Goal: Transaction & Acquisition: Book appointment/travel/reservation

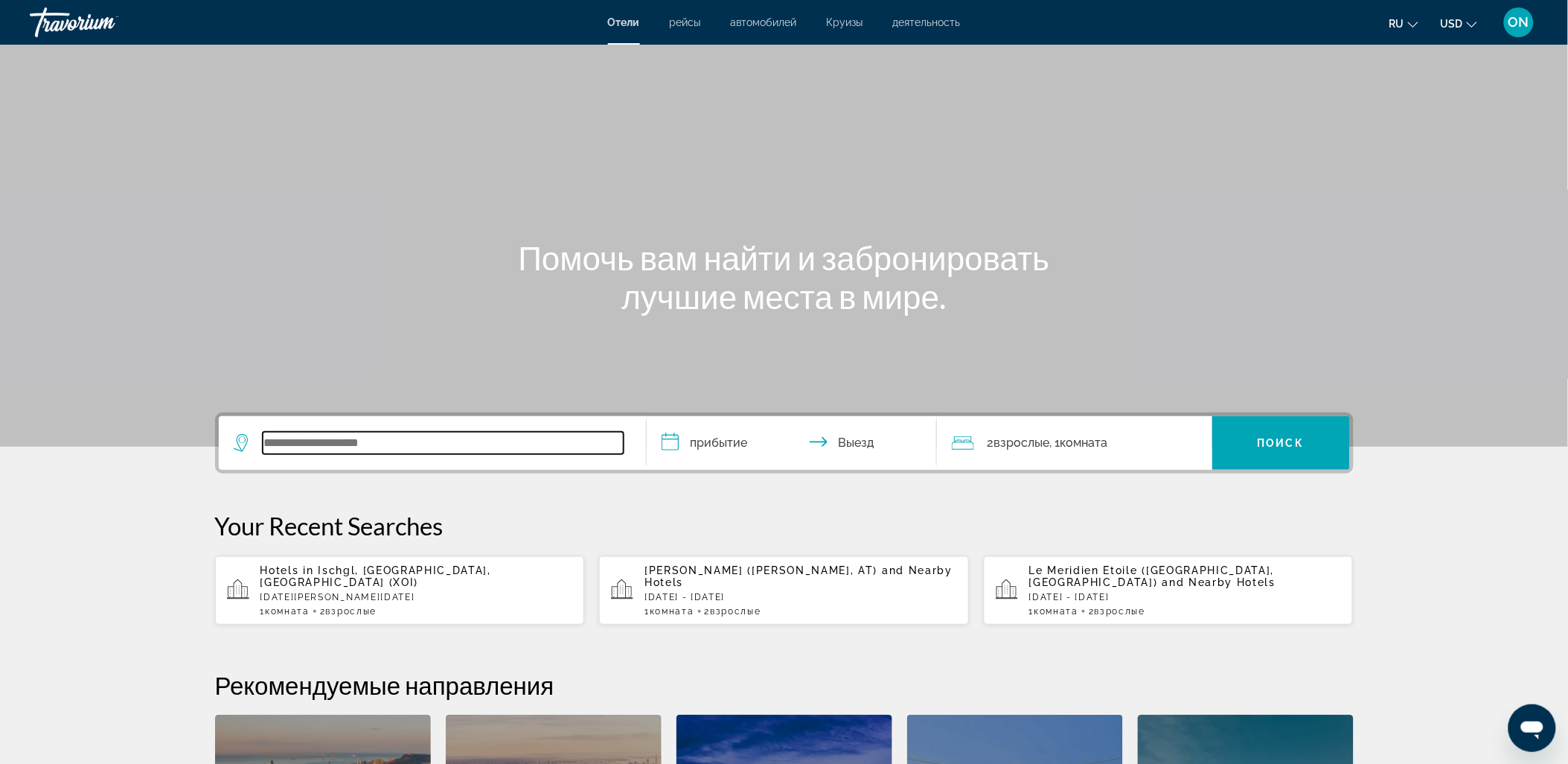
click at [380, 440] on input "Search widget" at bounding box center [444, 443] width 361 height 23
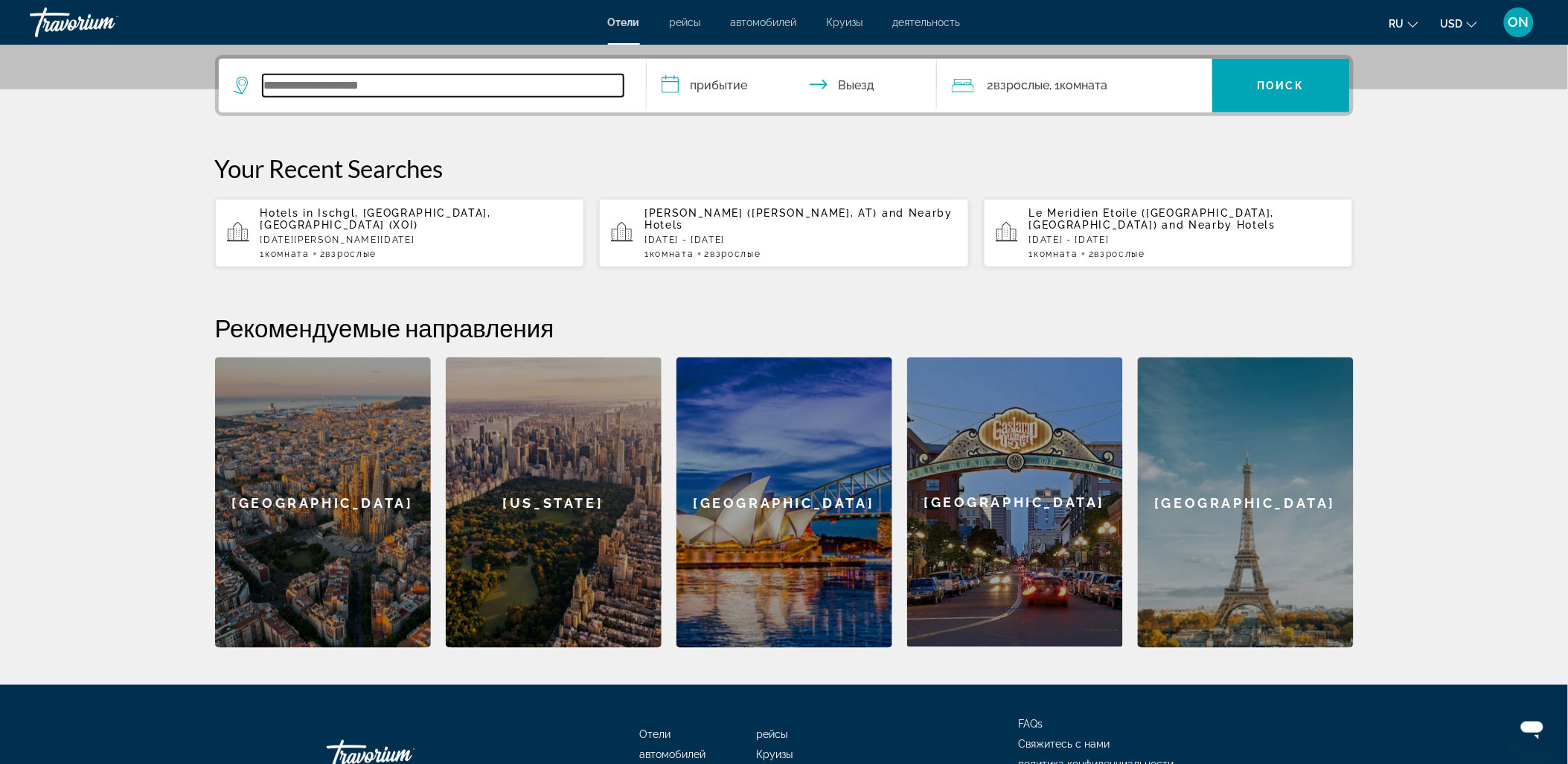
scroll to position [363, 0]
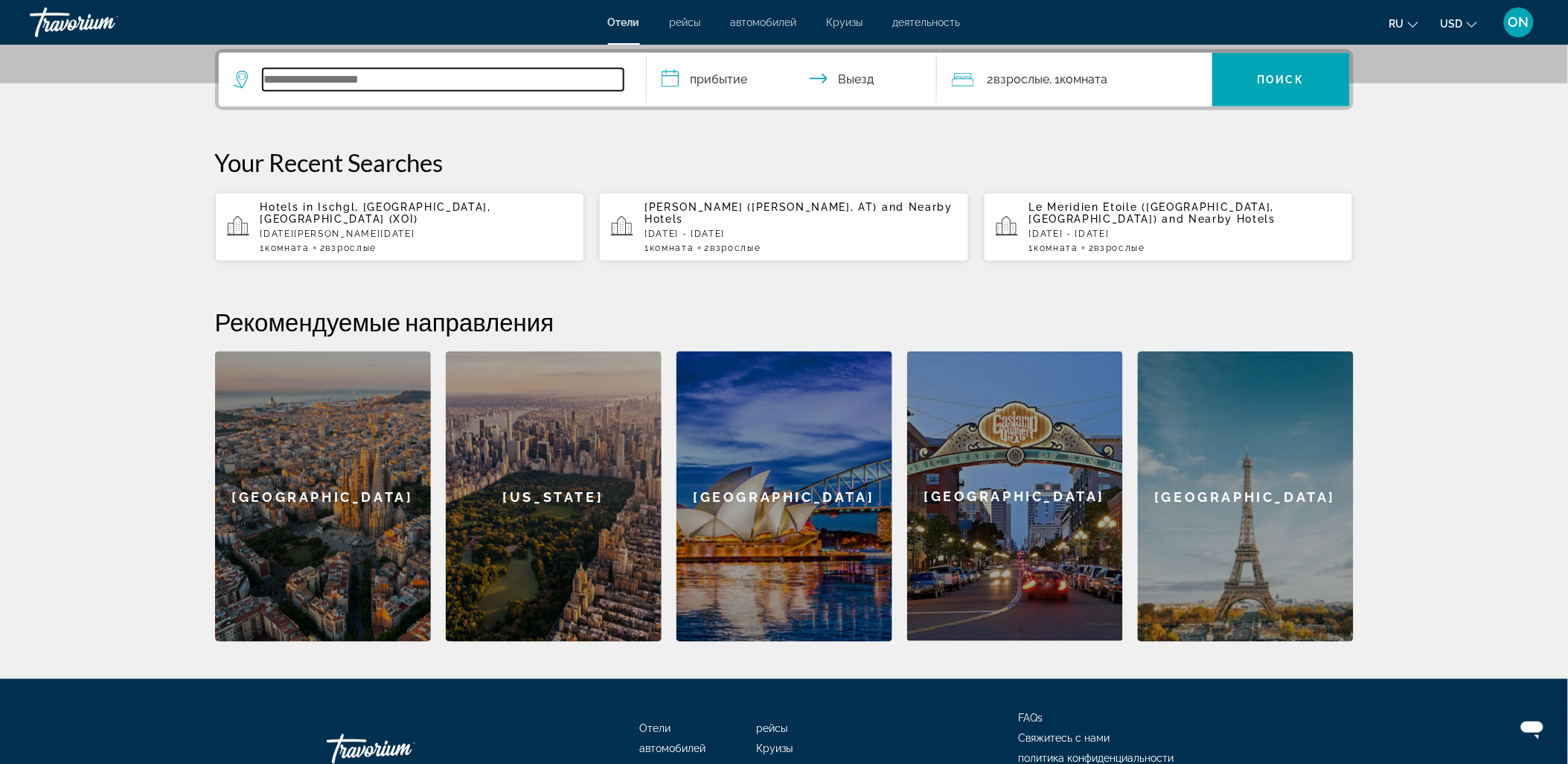
click at [520, 72] on input "Search widget" at bounding box center [444, 79] width 361 height 23
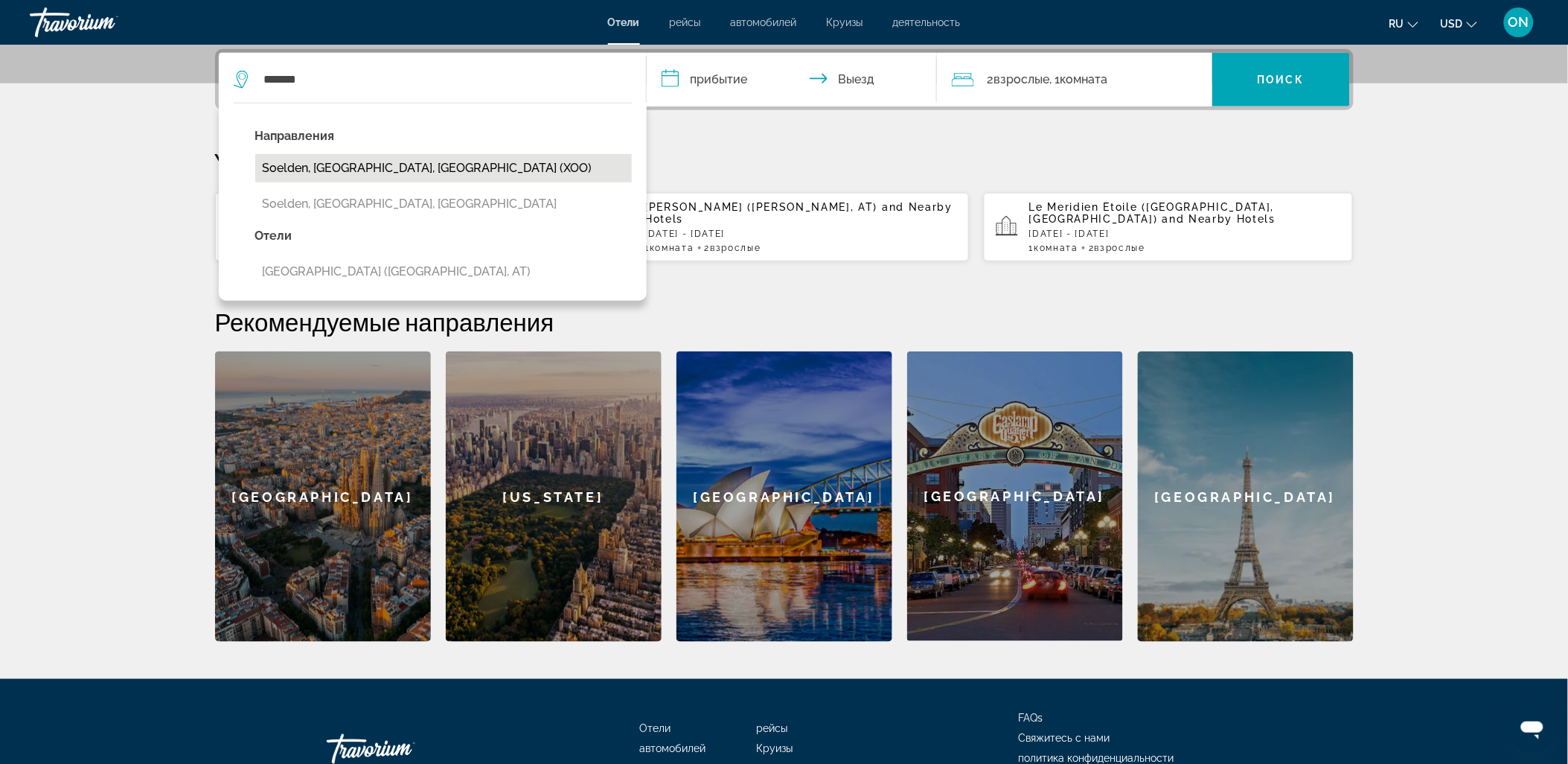
click at [442, 163] on button "Soelden, [GEOGRAPHIC_DATA], [GEOGRAPHIC_DATA] (XOO)" at bounding box center [444, 168] width 377 height 29
type input "**********"
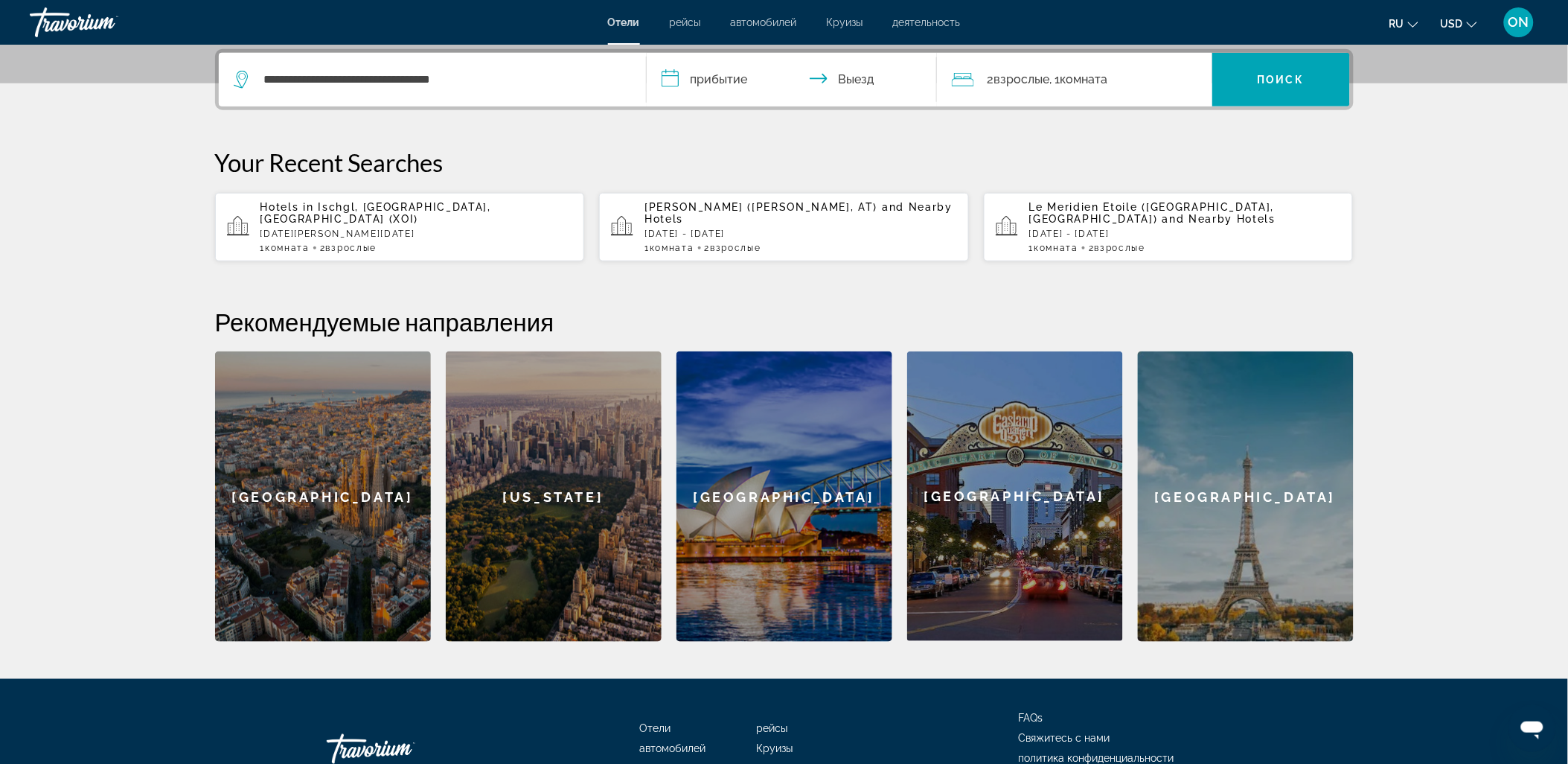
click at [717, 76] on input "**********" at bounding box center [795, 81] width 297 height 59
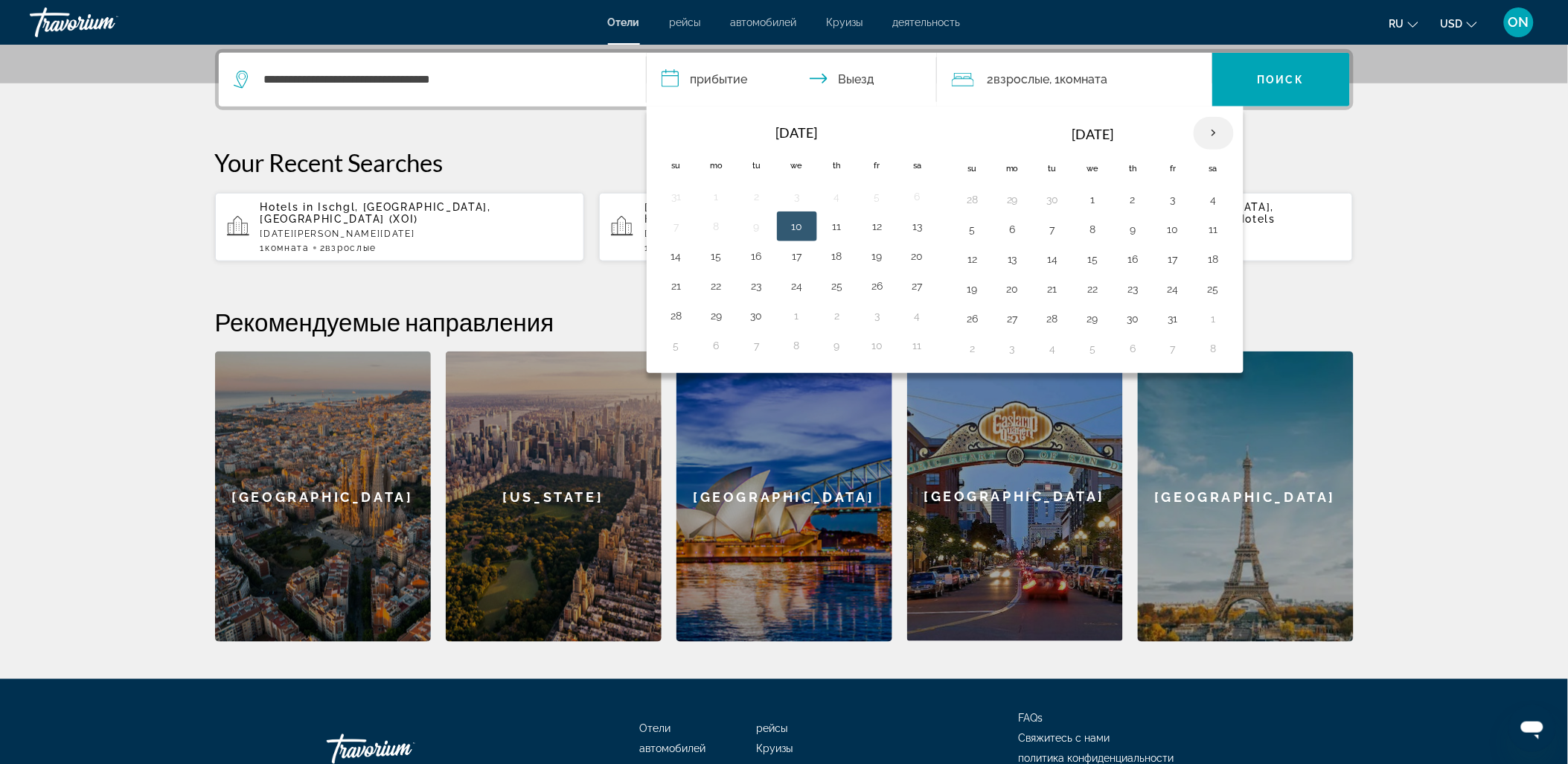
click at [1222, 130] on th "Next month" at bounding box center [1214, 133] width 41 height 33
click at [1221, 130] on th "Next month" at bounding box center [1214, 133] width 41 height 33
click at [1007, 225] on button "5" at bounding box center [1013, 229] width 24 height 21
click at [1172, 198] on button "2" at bounding box center [1174, 199] width 24 height 21
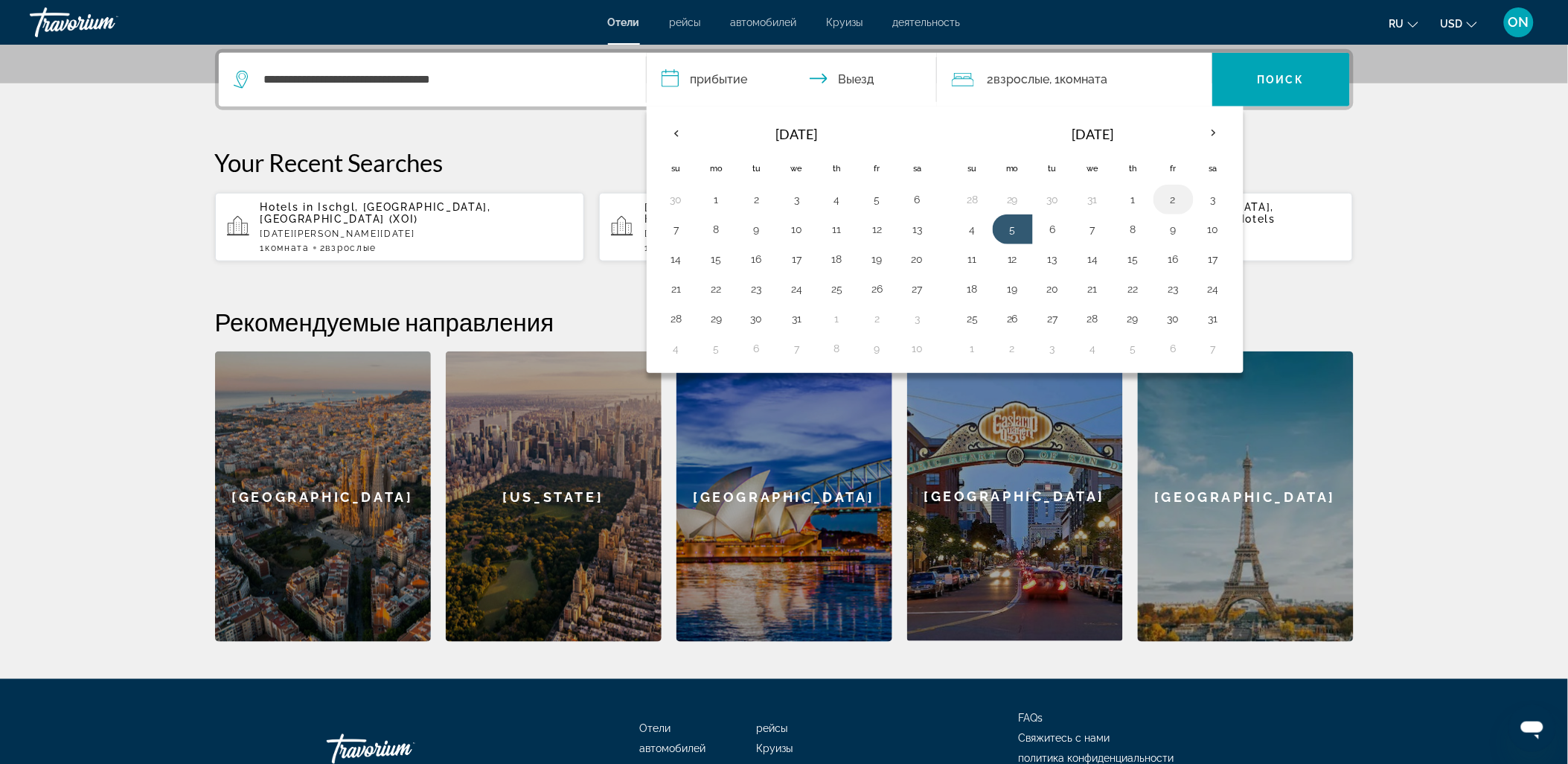
type input "**********"
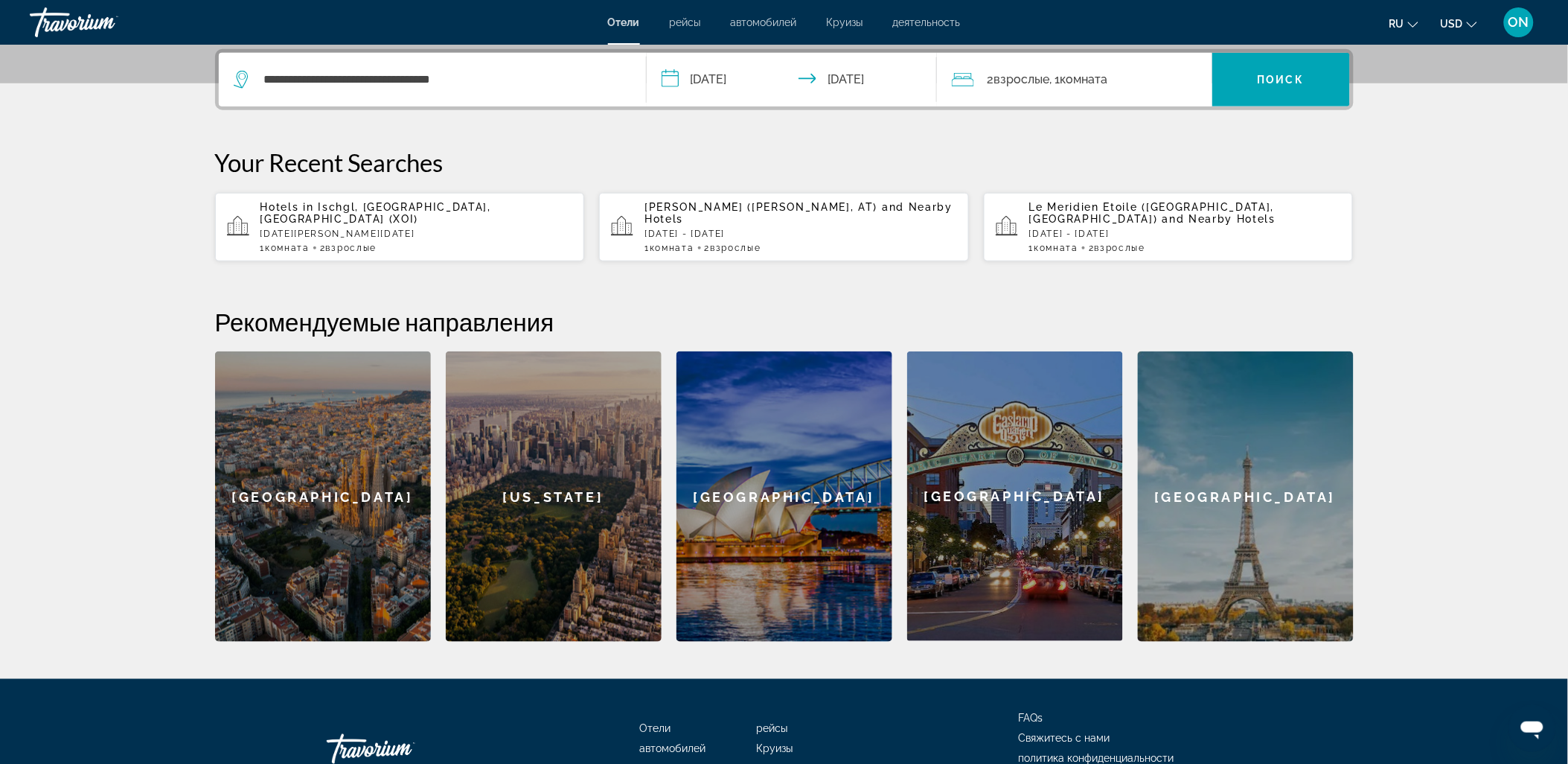
click at [897, 78] on input "**********" at bounding box center [795, 81] width 297 height 59
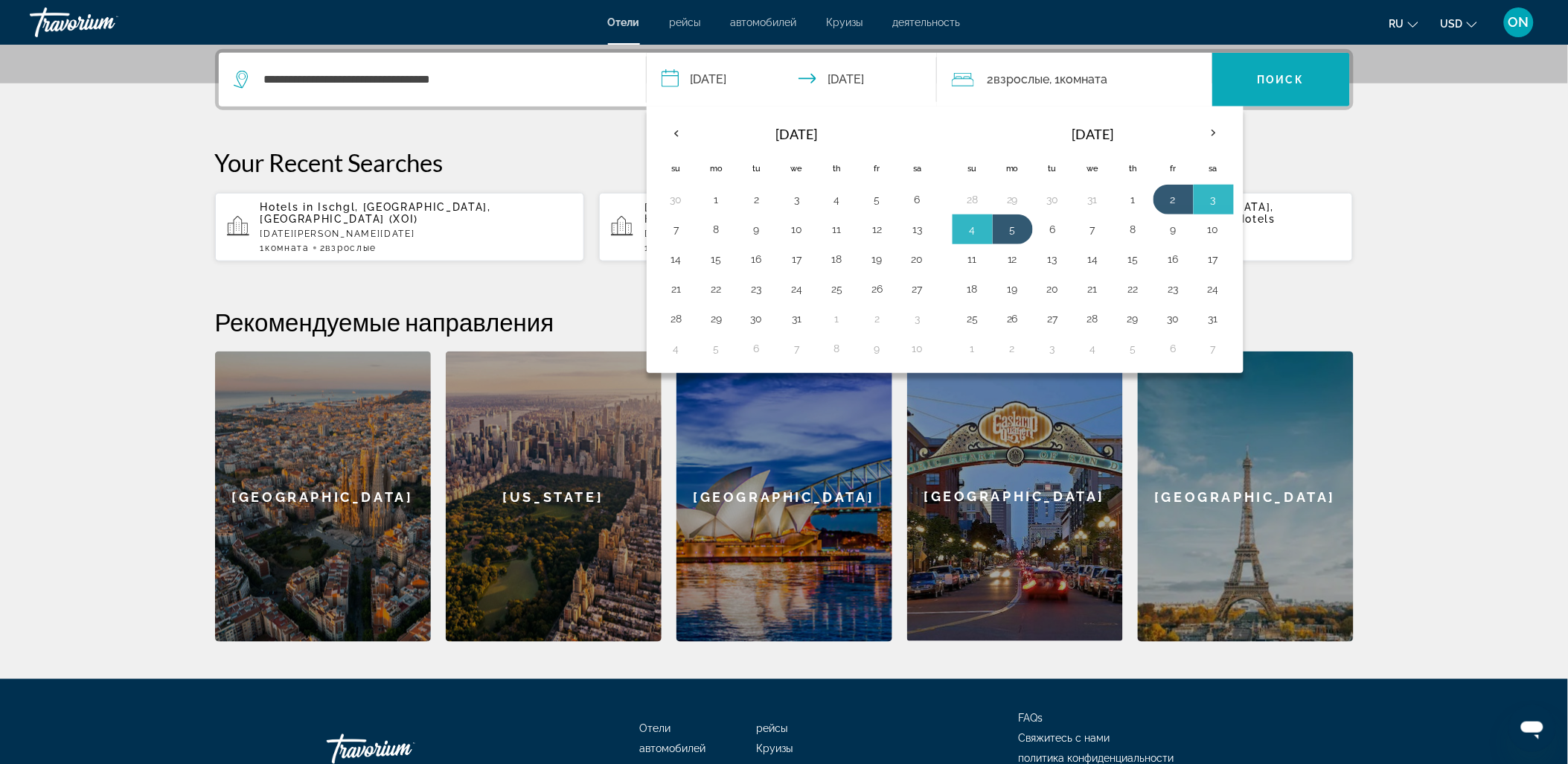
click at [1291, 76] on span "Поиск" at bounding box center [1281, 79] width 47 height 12
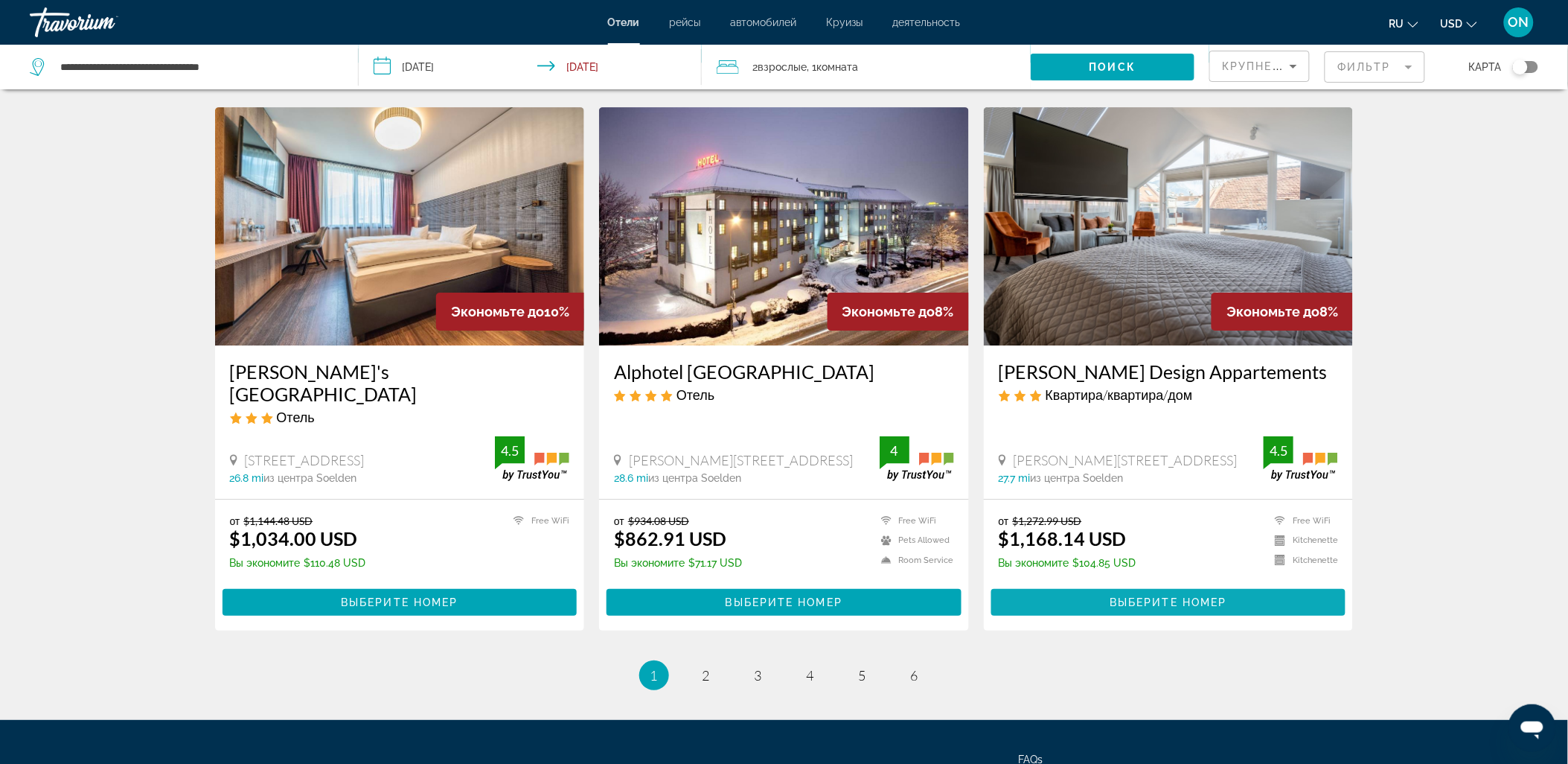
scroll to position [1762, 0]
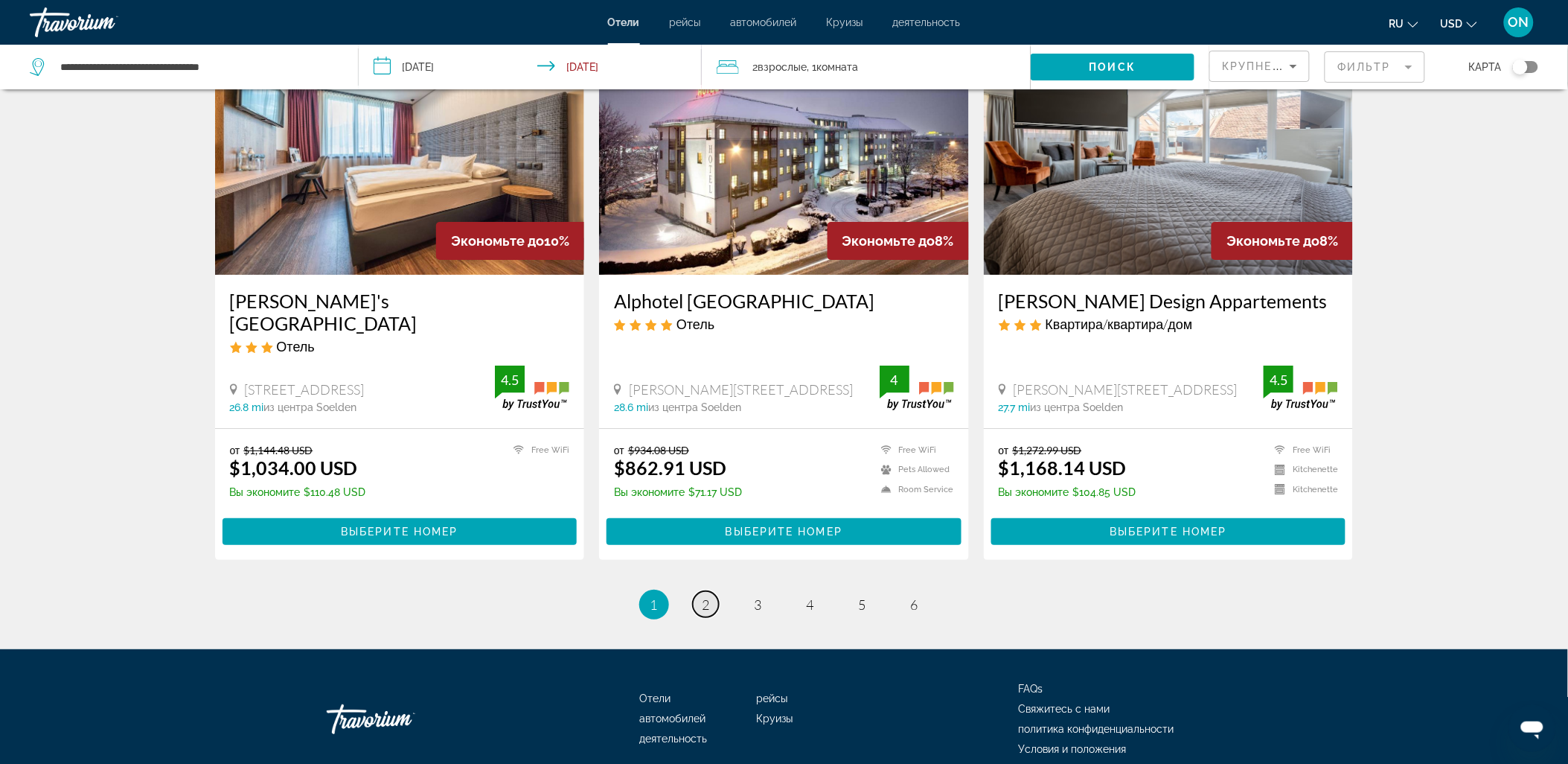
click at [705, 596] on span "2" at bounding box center [707, 604] width 8 height 17
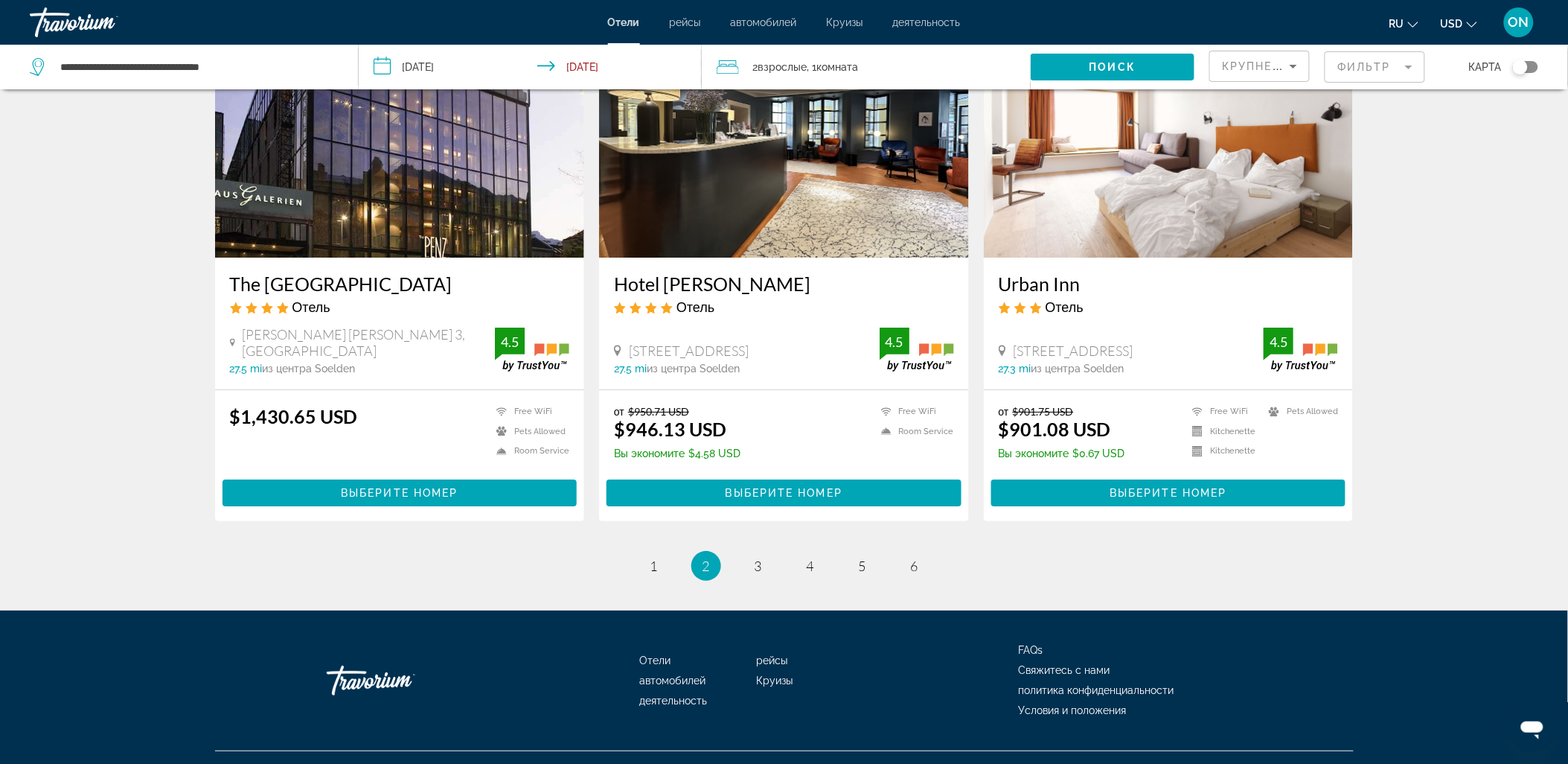
scroll to position [1762, 0]
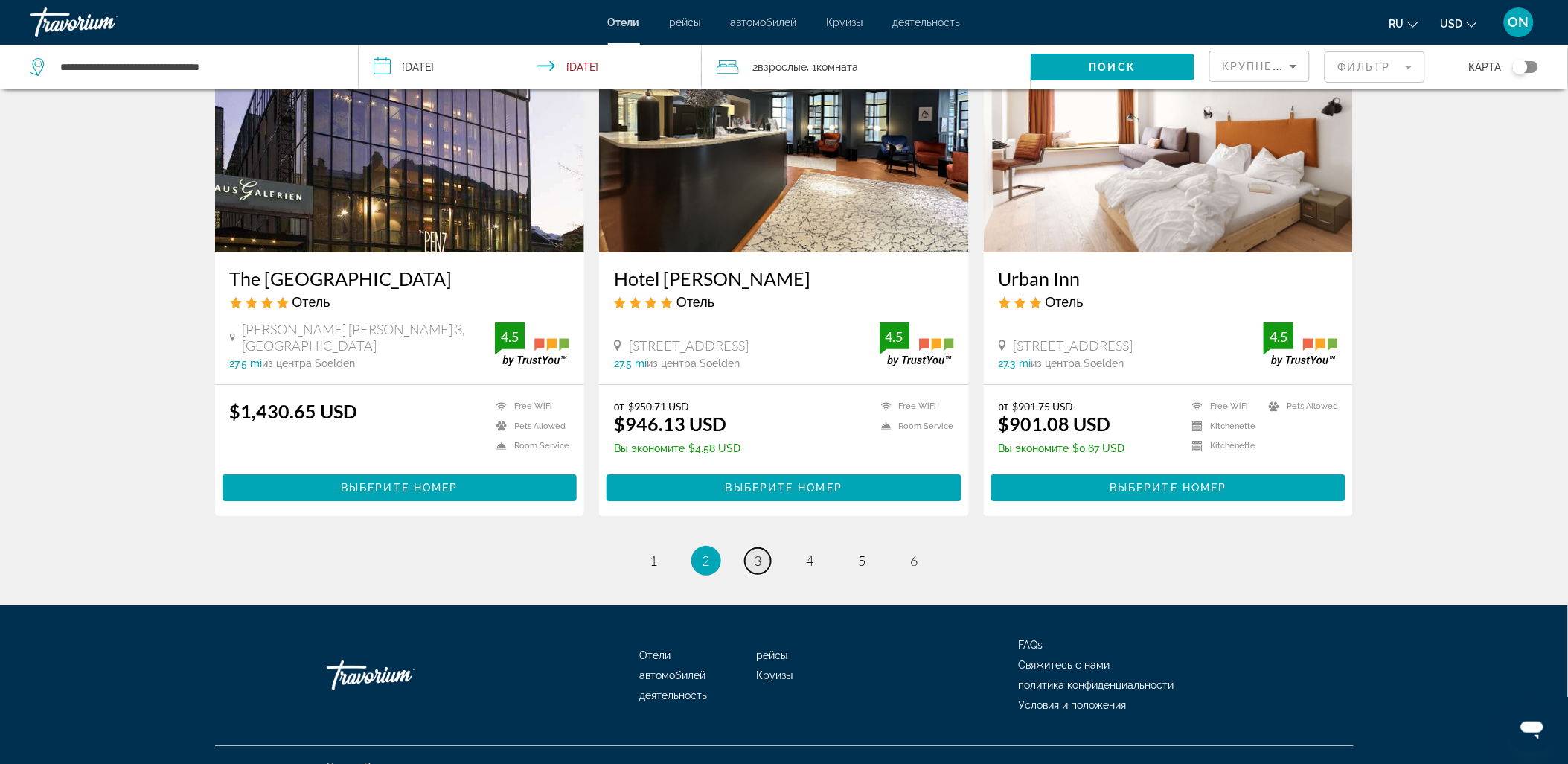
click at [759, 553] on span "3" at bounding box center [759, 561] width 8 height 17
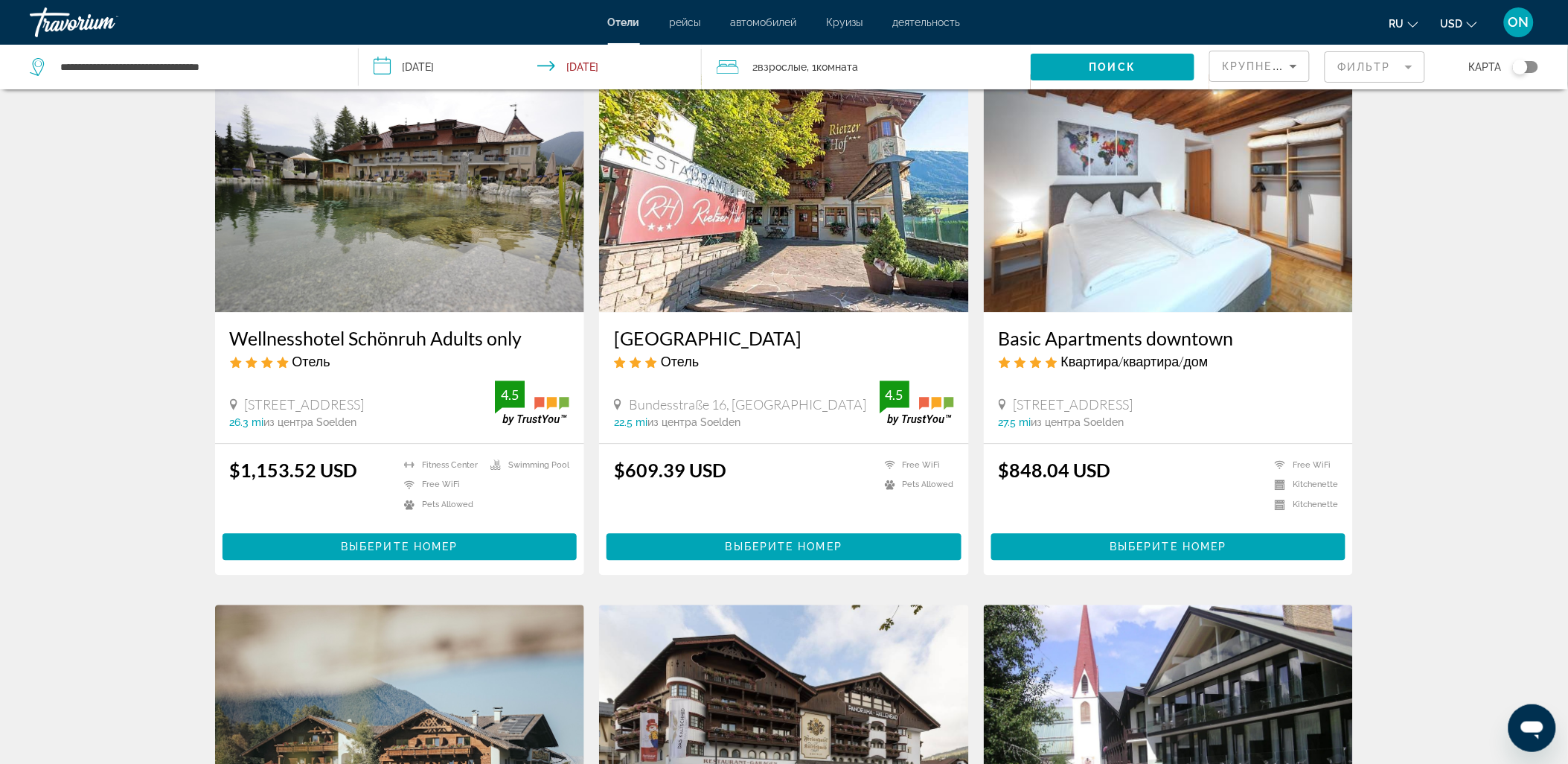
scroll to position [1571, 0]
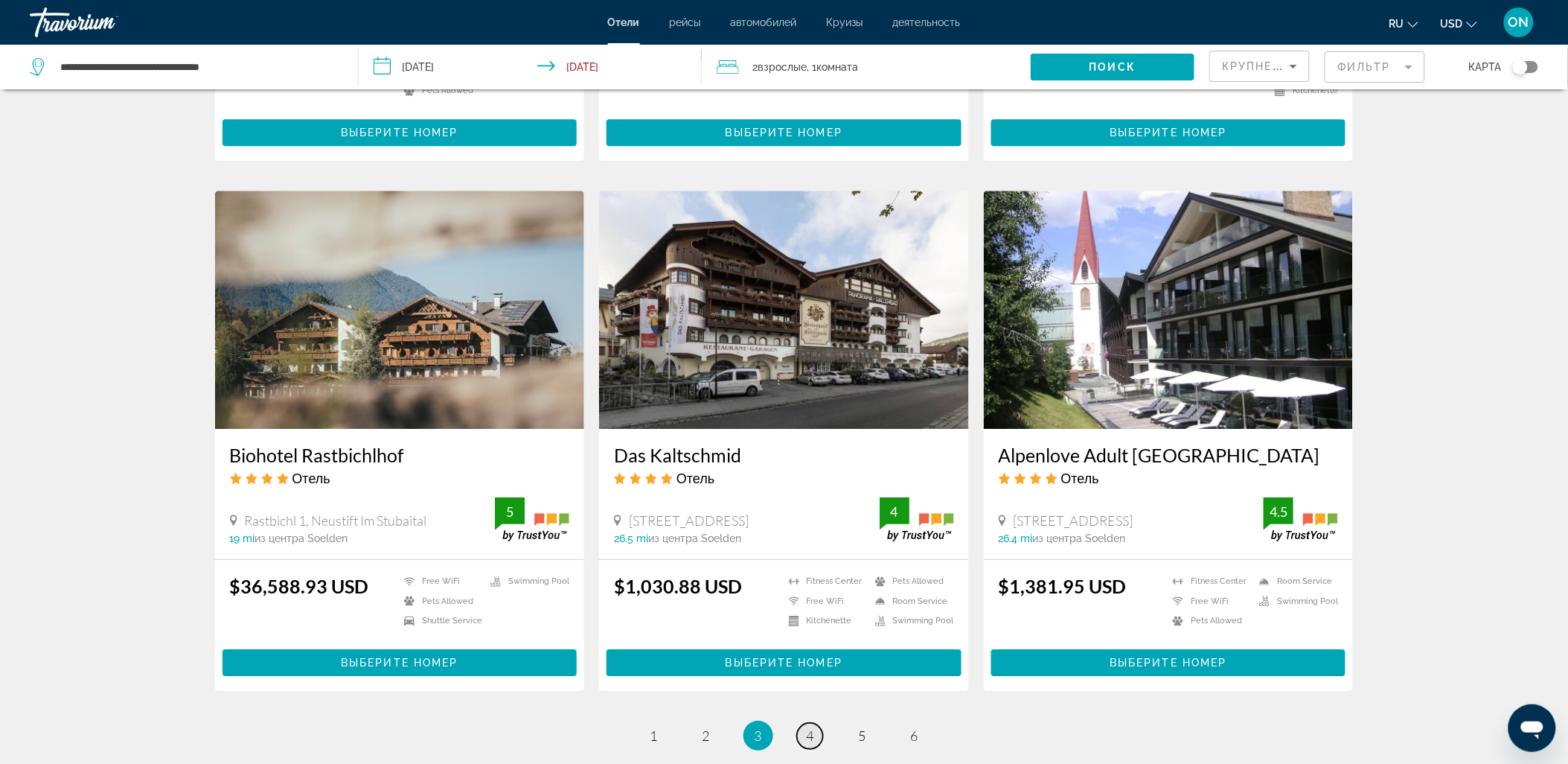
click at [812, 727] on span "4" at bounding box center [811, 735] width 8 height 17
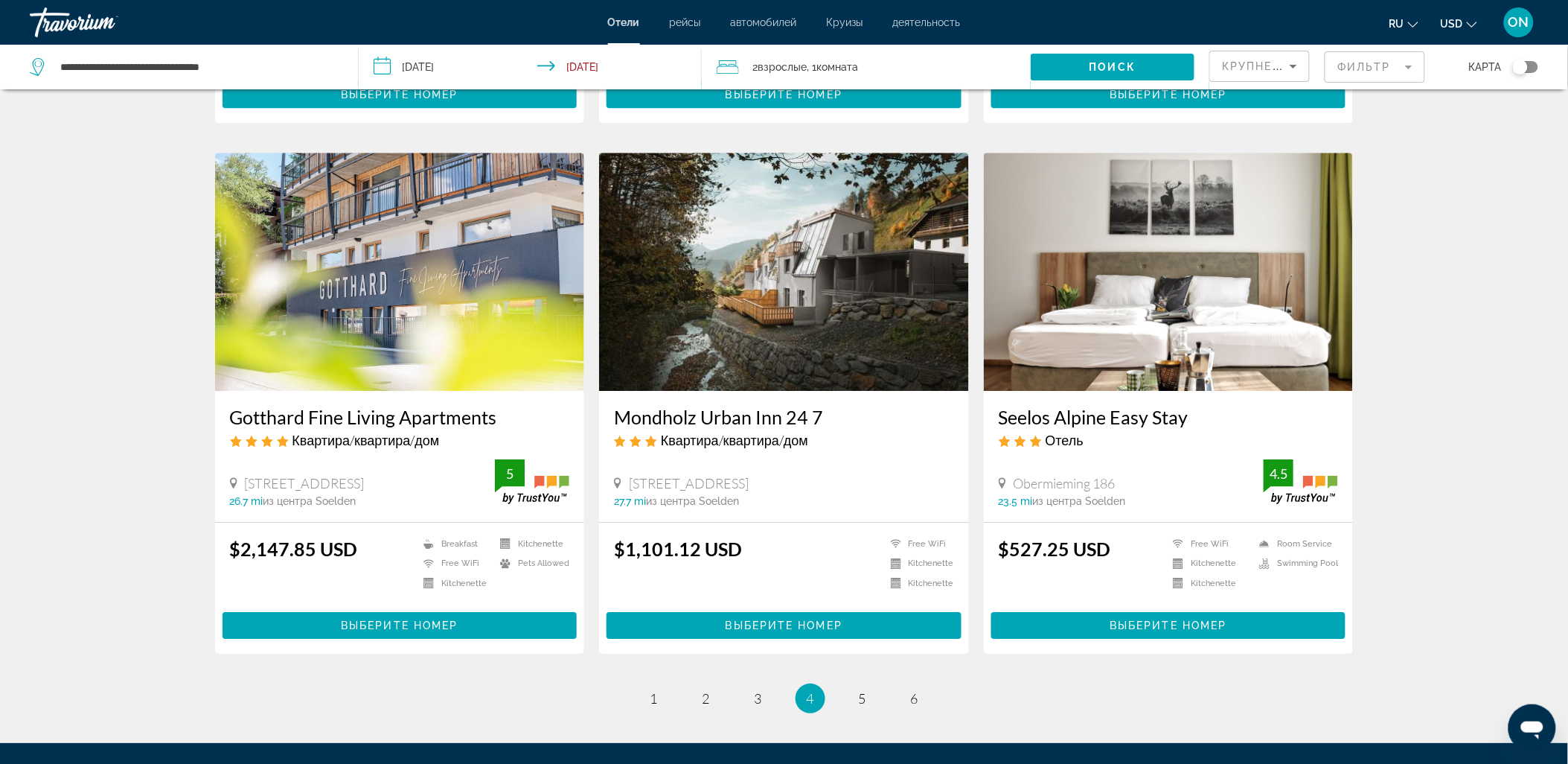
scroll to position [1654, 0]
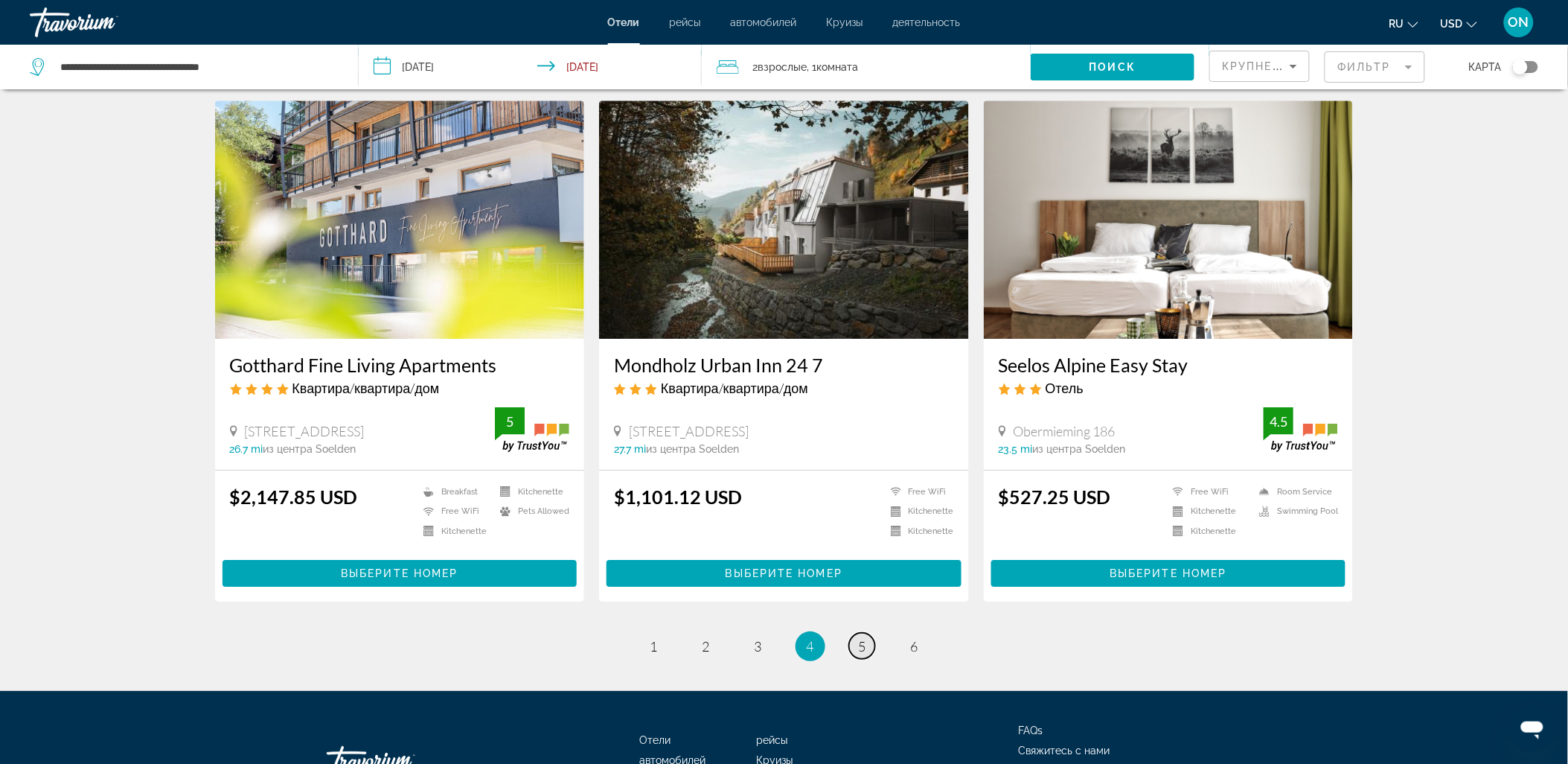
click at [862, 638] on span "5" at bounding box center [863, 646] width 8 height 17
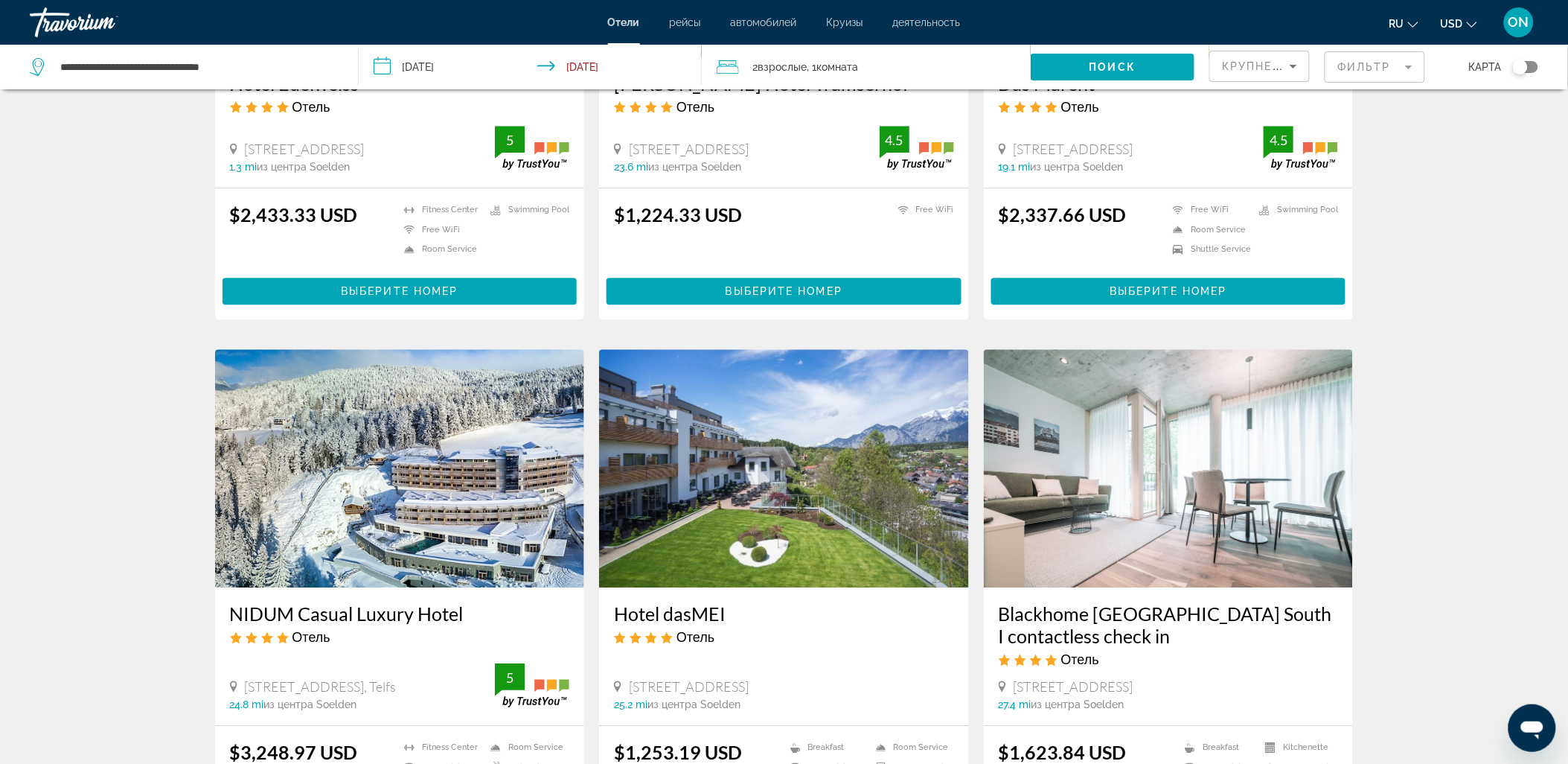
scroll to position [1571, 0]
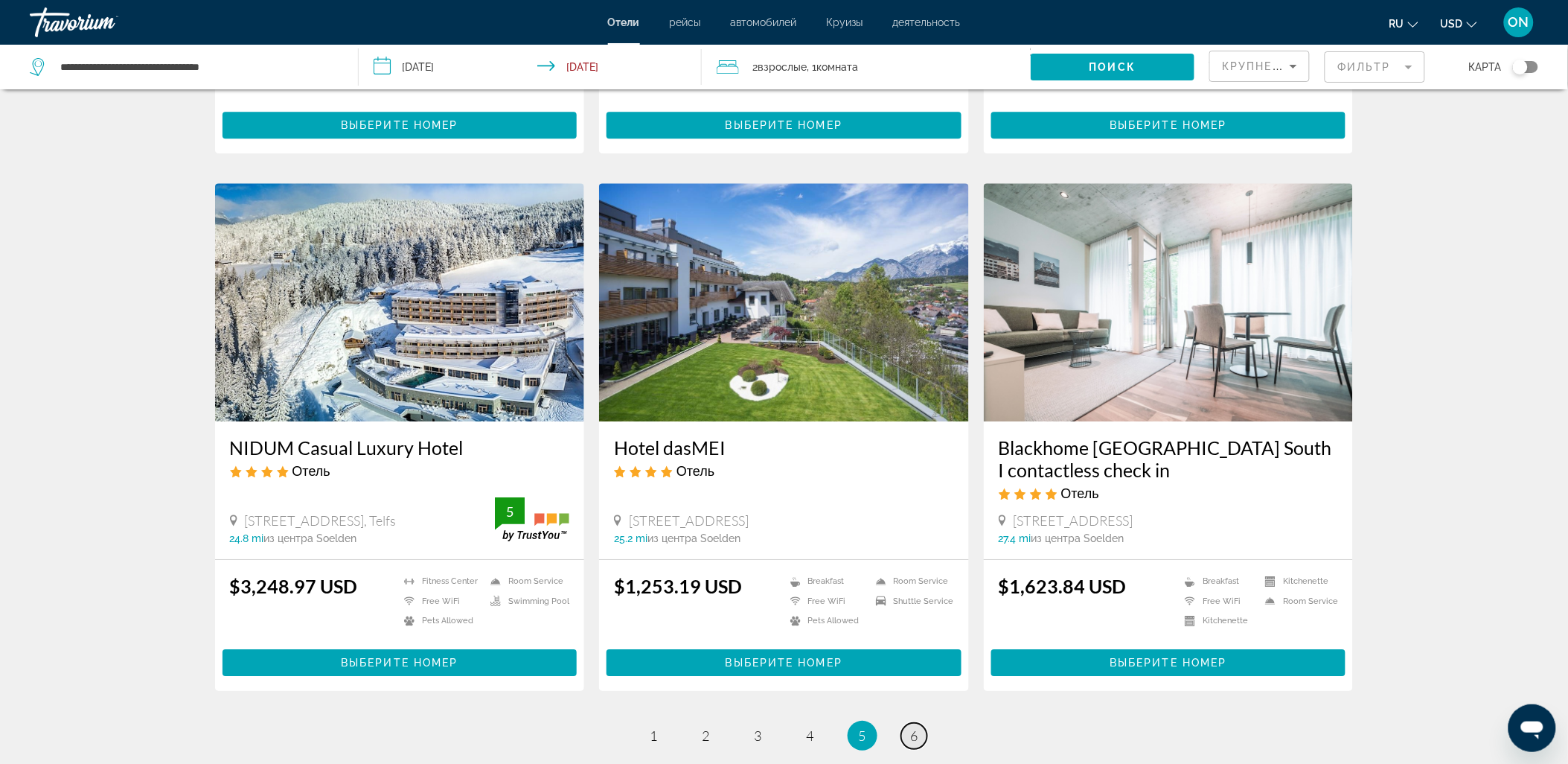
click at [917, 738] on span "6" at bounding box center [915, 735] width 8 height 17
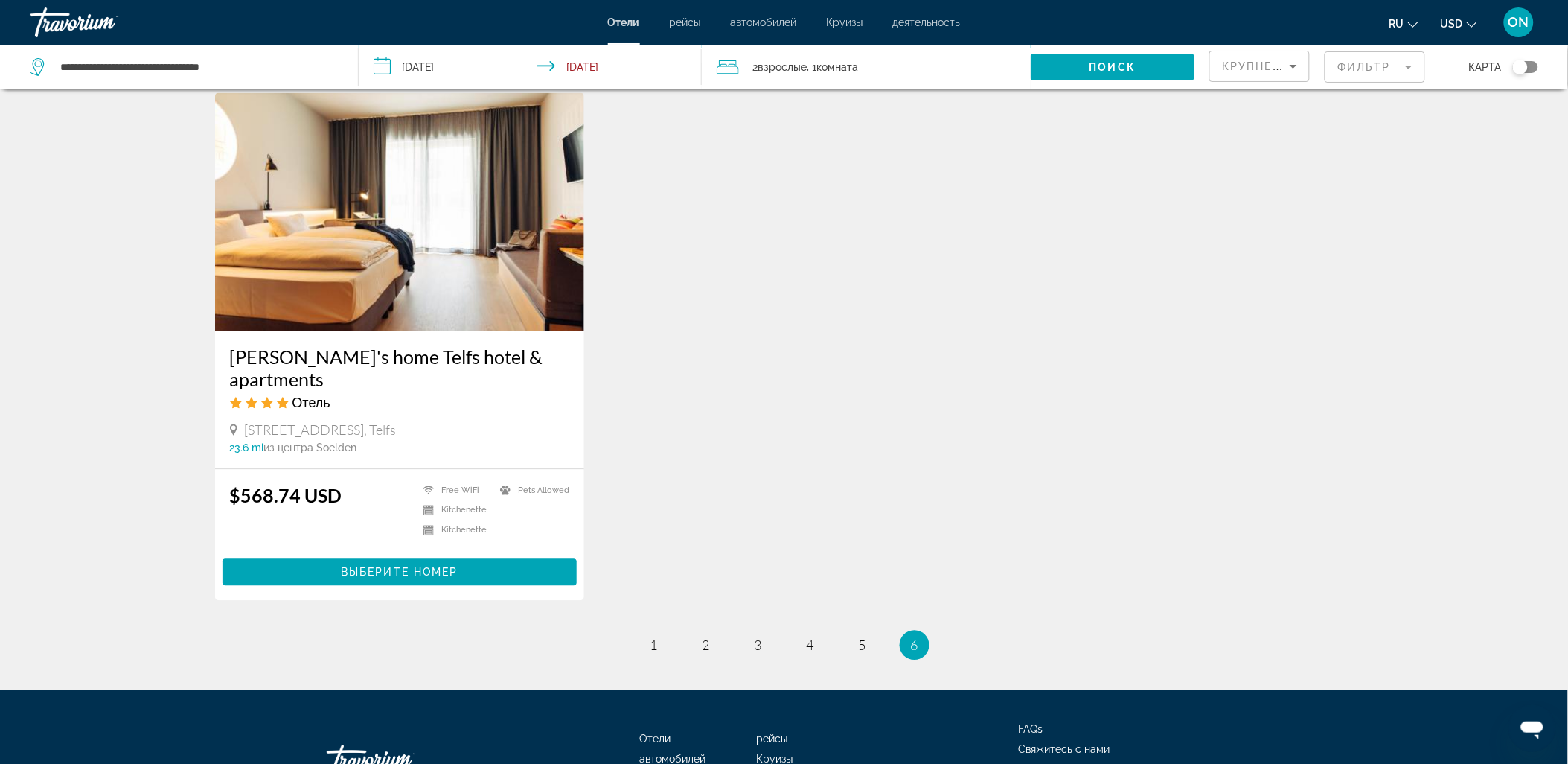
scroll to position [1157, 0]
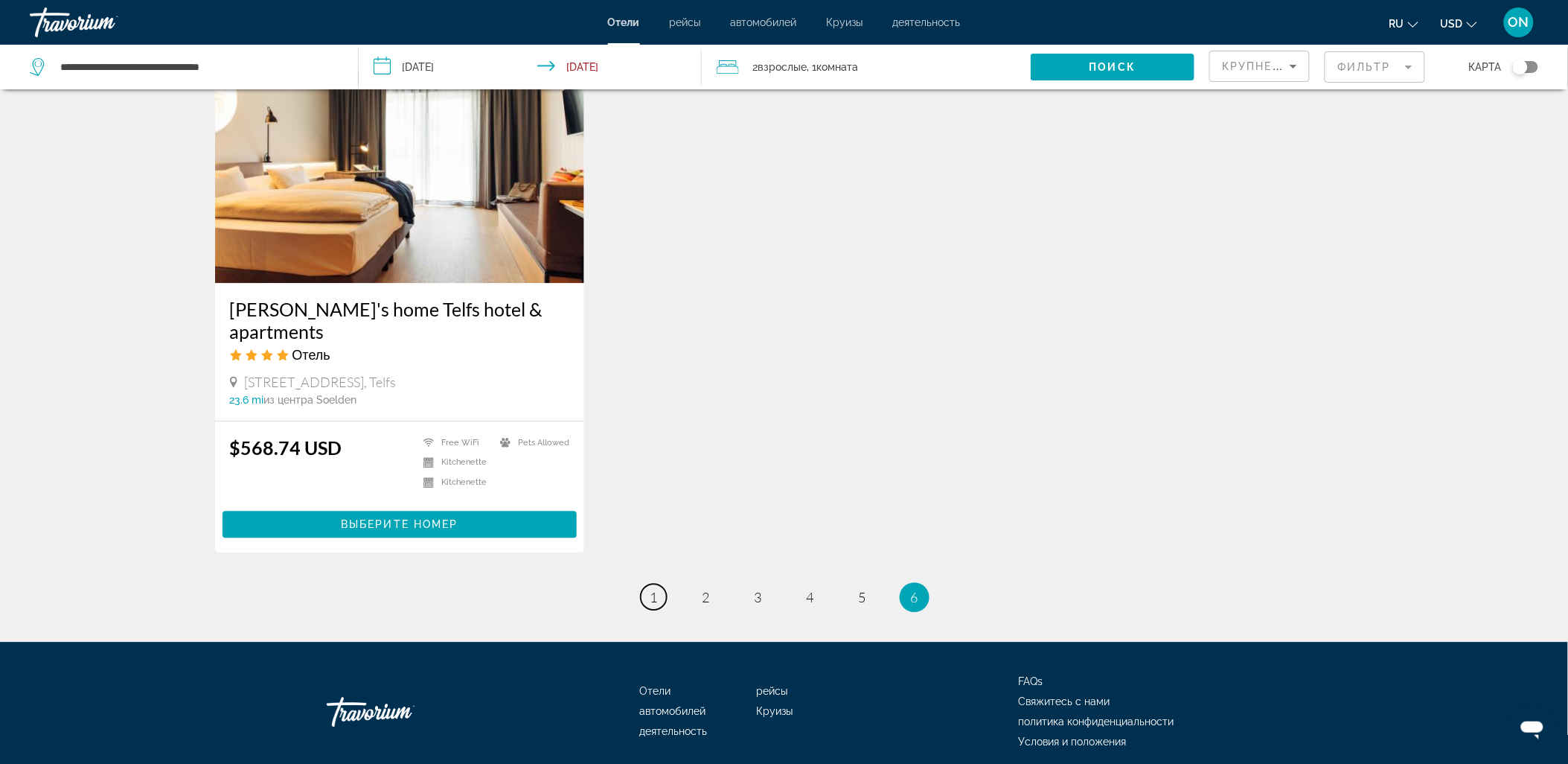
click at [654, 588] on span "1" at bounding box center [655, 596] width 8 height 17
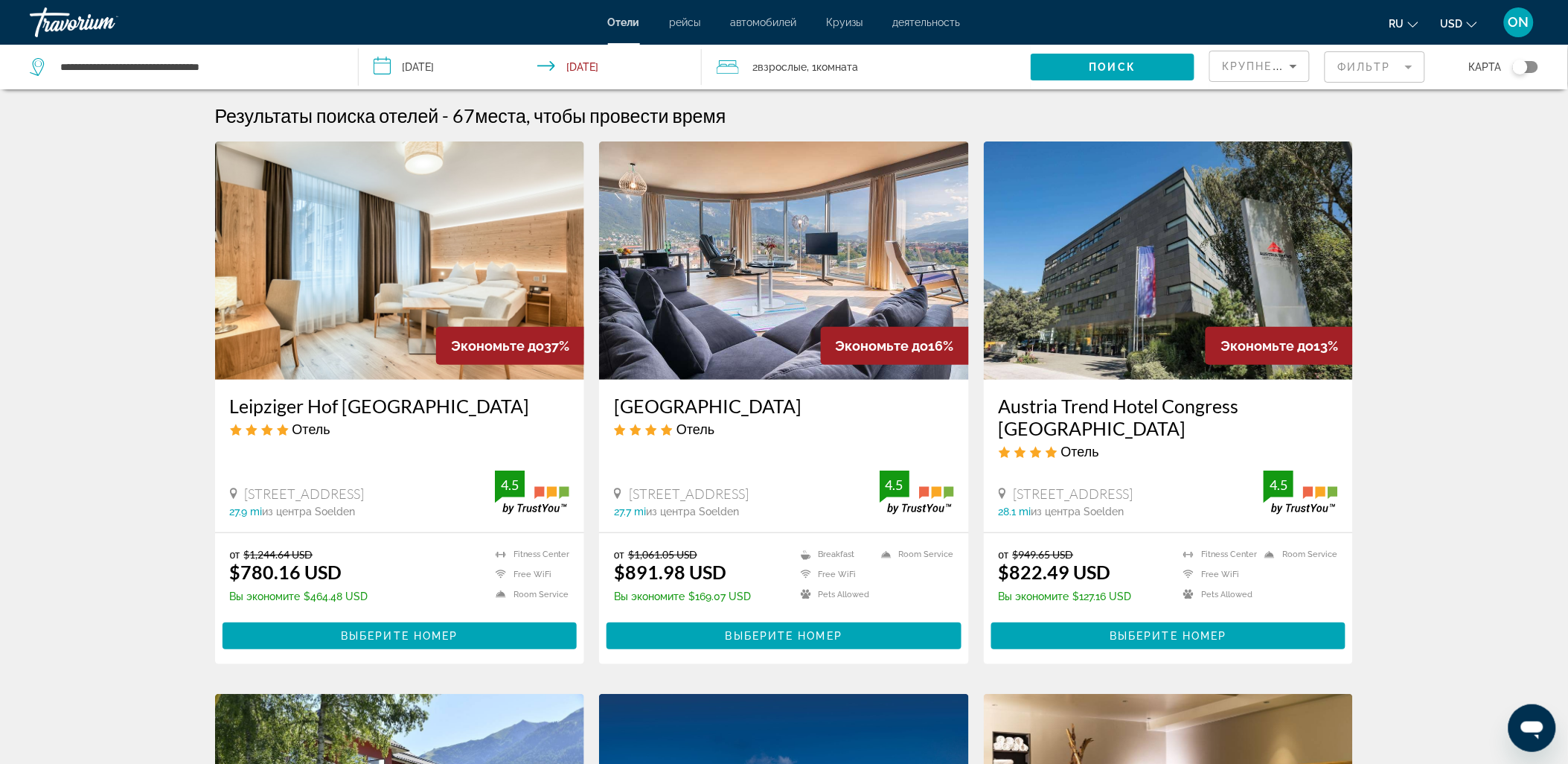
click at [812, 276] on img "Main content" at bounding box center [784, 261] width 370 height 238
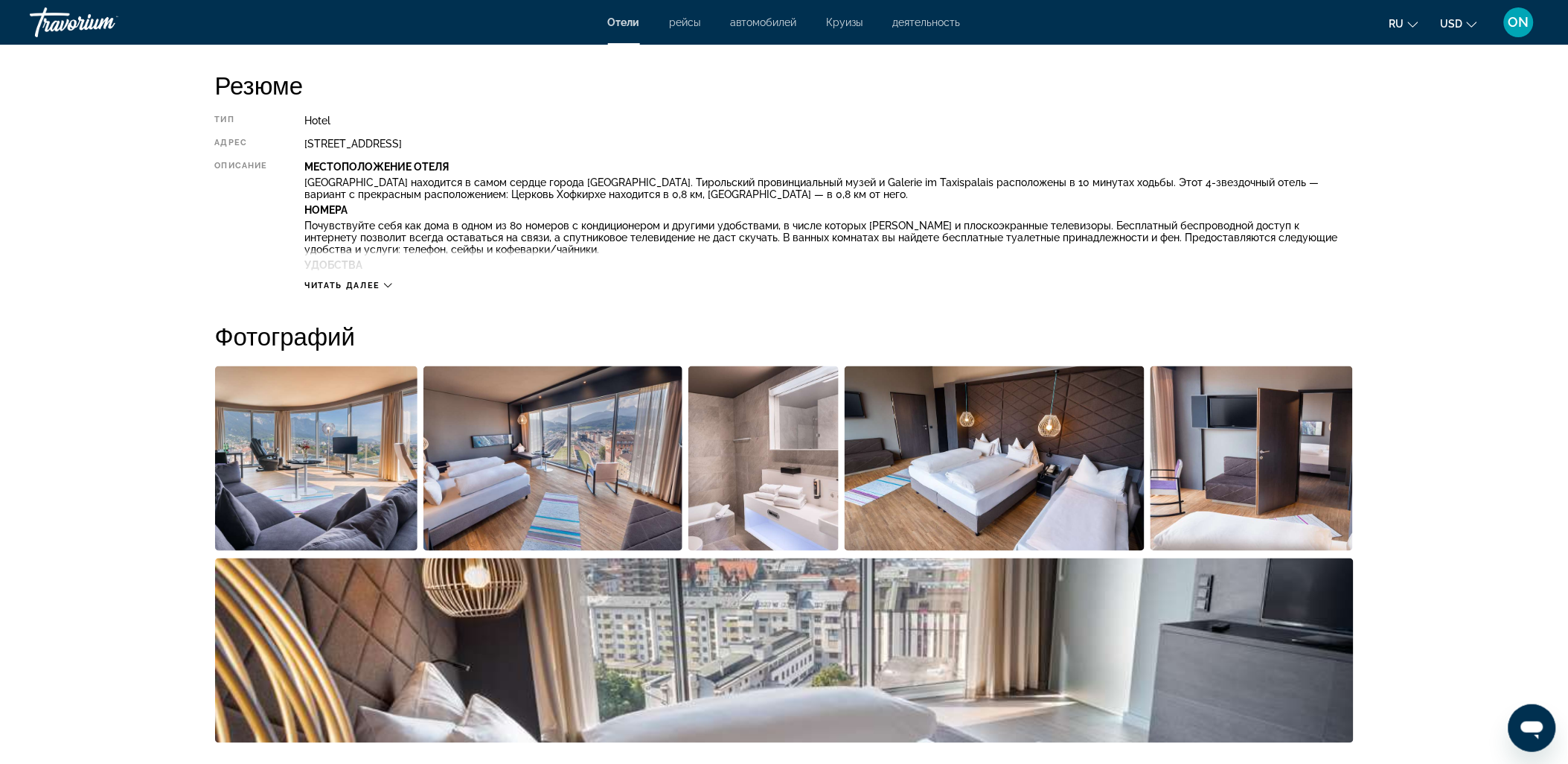
scroll to position [744, 0]
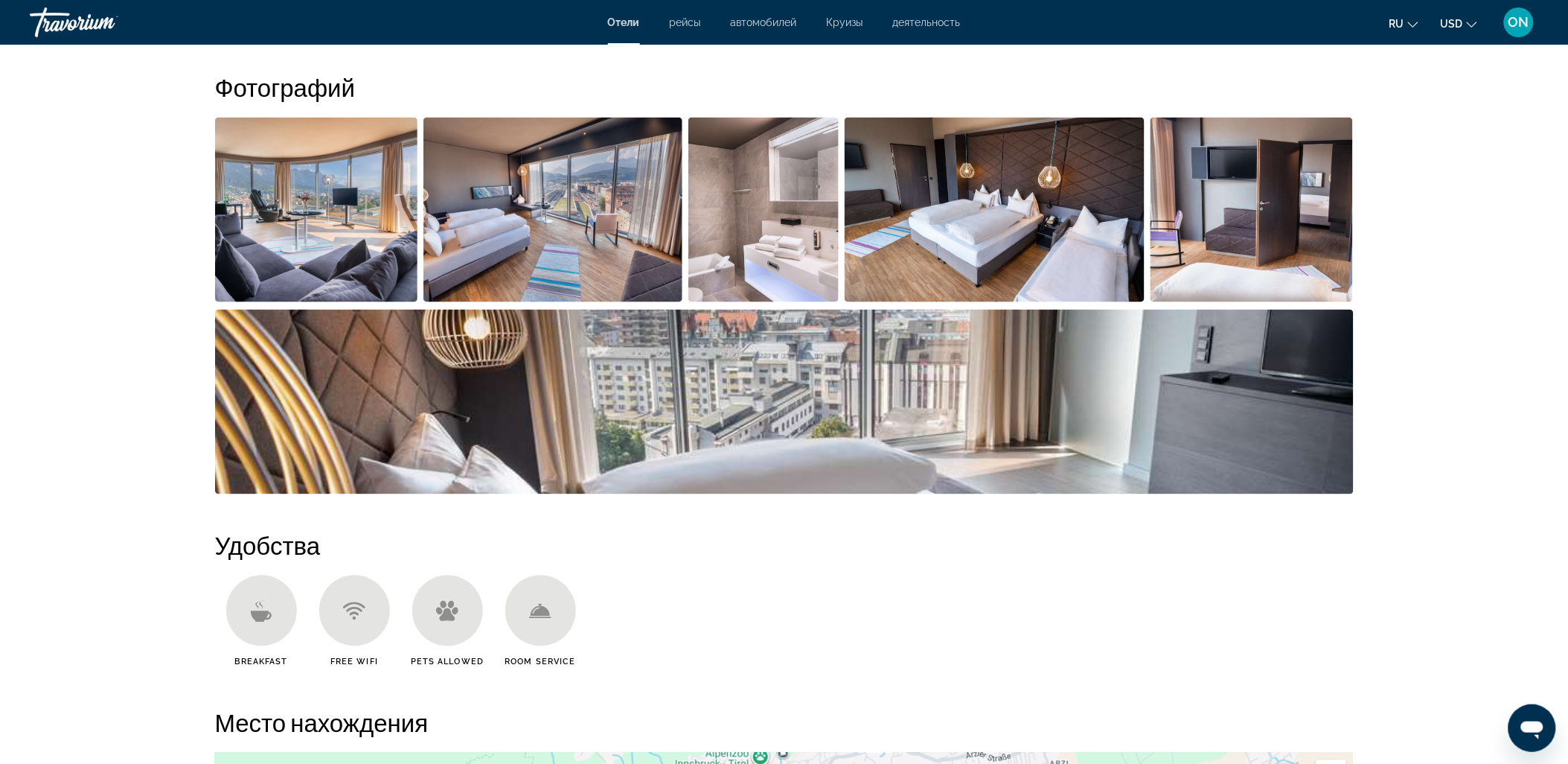
click at [520, 222] on img "Open full-screen image slider" at bounding box center [553, 210] width 259 height 185
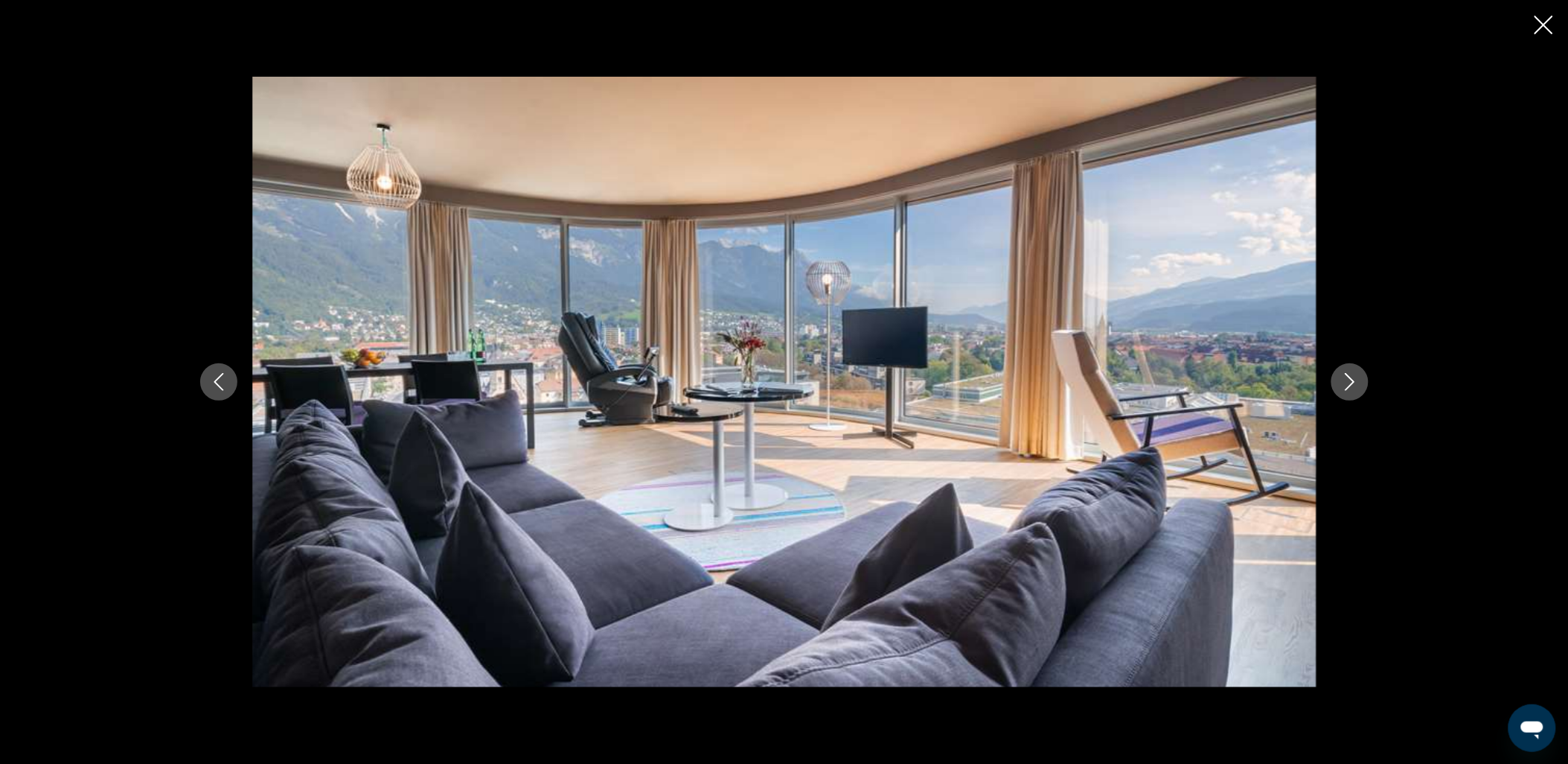
click at [1348, 374] on icon "Next image" at bounding box center [1351, 382] width 18 height 18
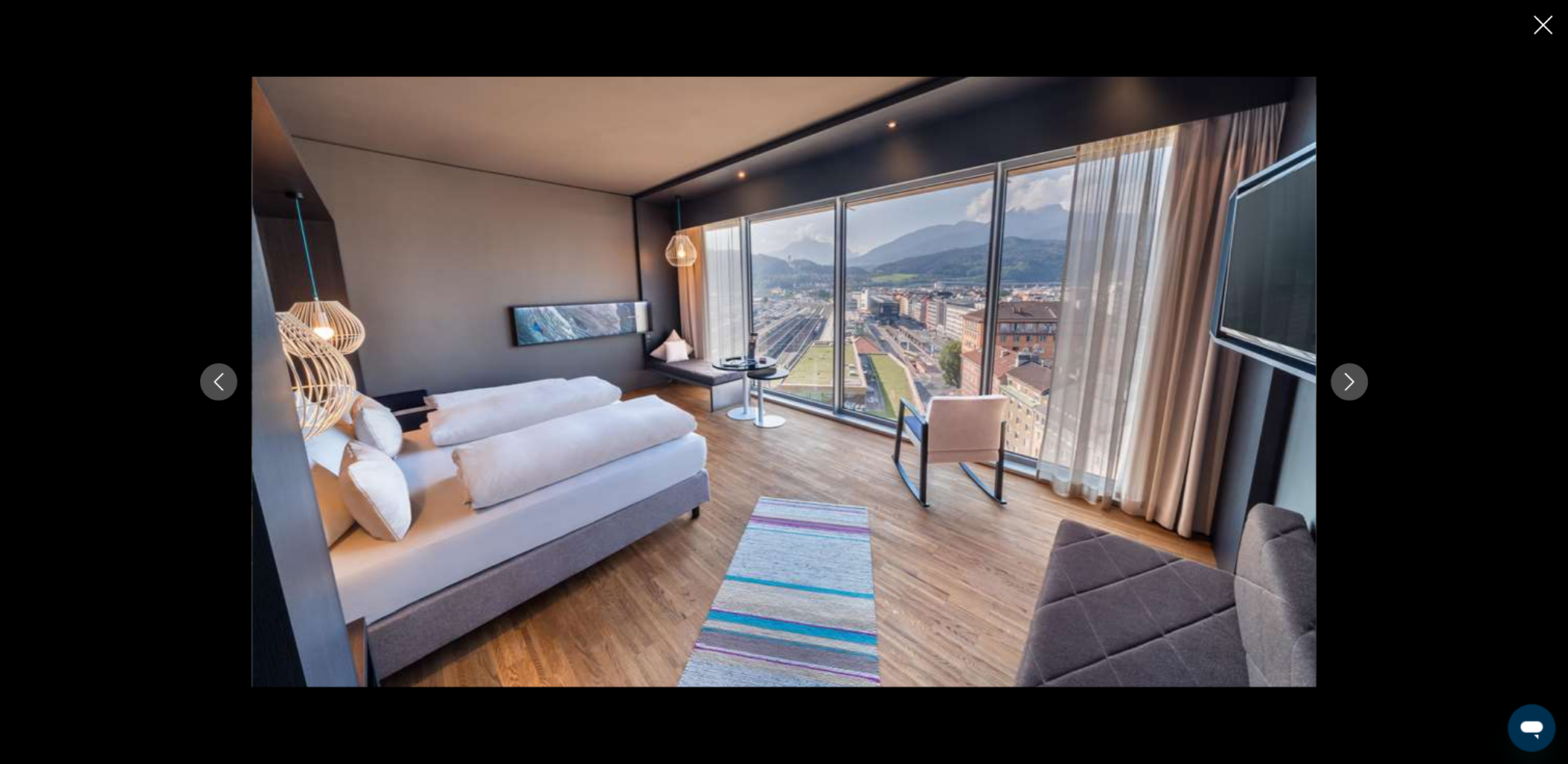
click at [1349, 373] on icon "Next image" at bounding box center [1351, 382] width 18 height 18
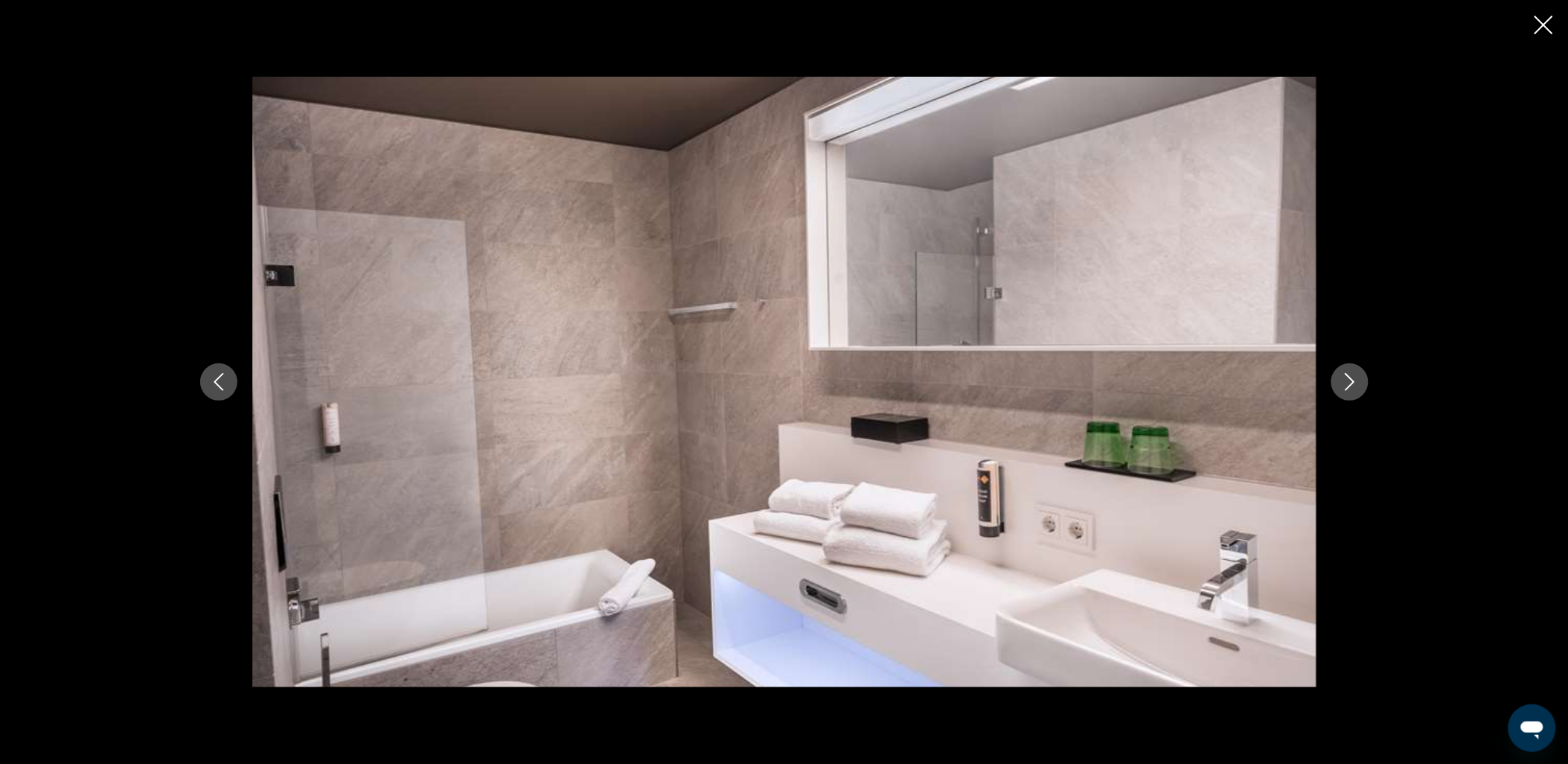
click at [1349, 373] on icon "Next image" at bounding box center [1351, 382] width 18 height 18
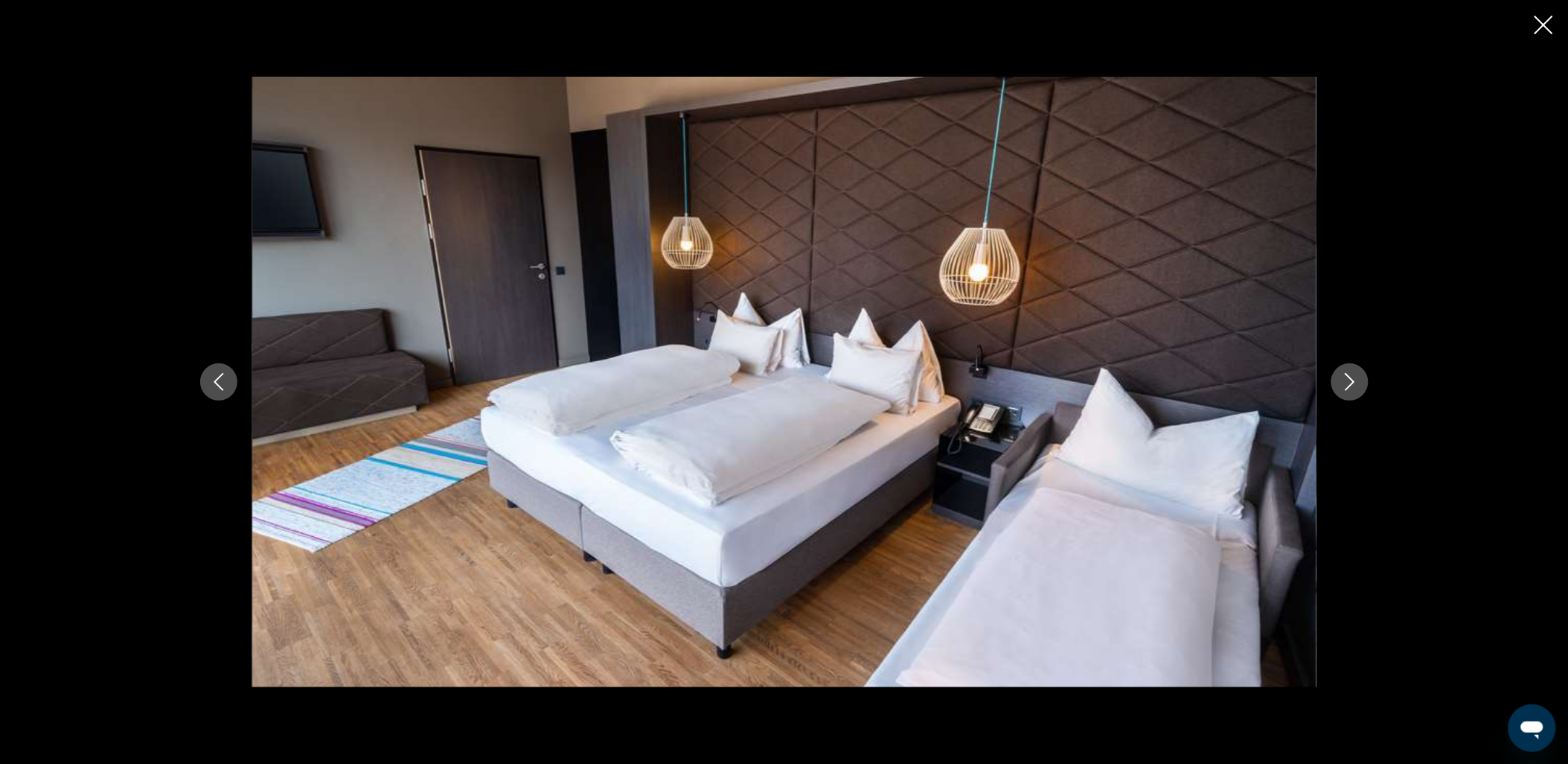
click at [1349, 373] on icon "Next image" at bounding box center [1351, 382] width 18 height 18
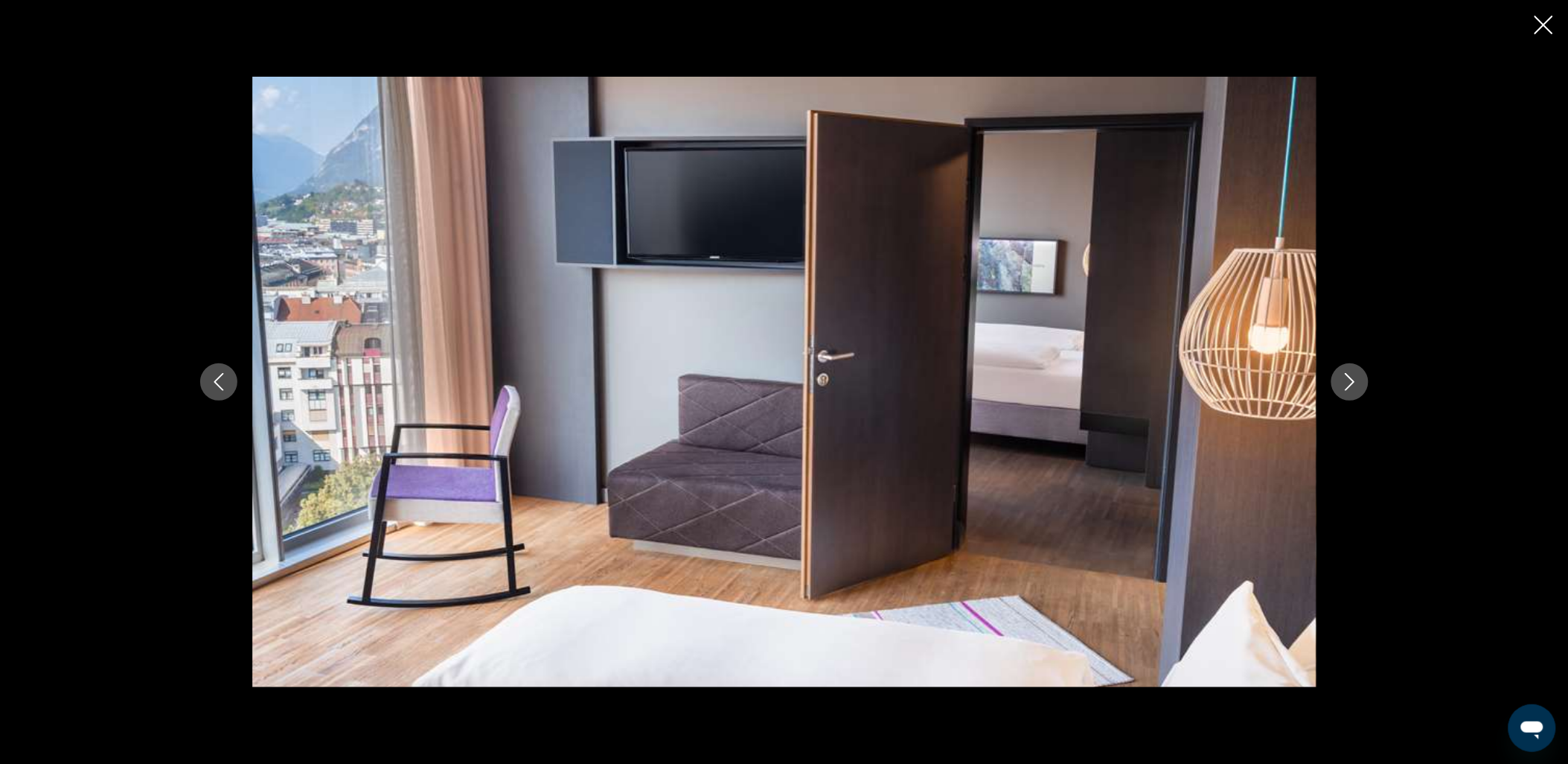
click at [1349, 373] on icon "Next image" at bounding box center [1351, 382] width 18 height 18
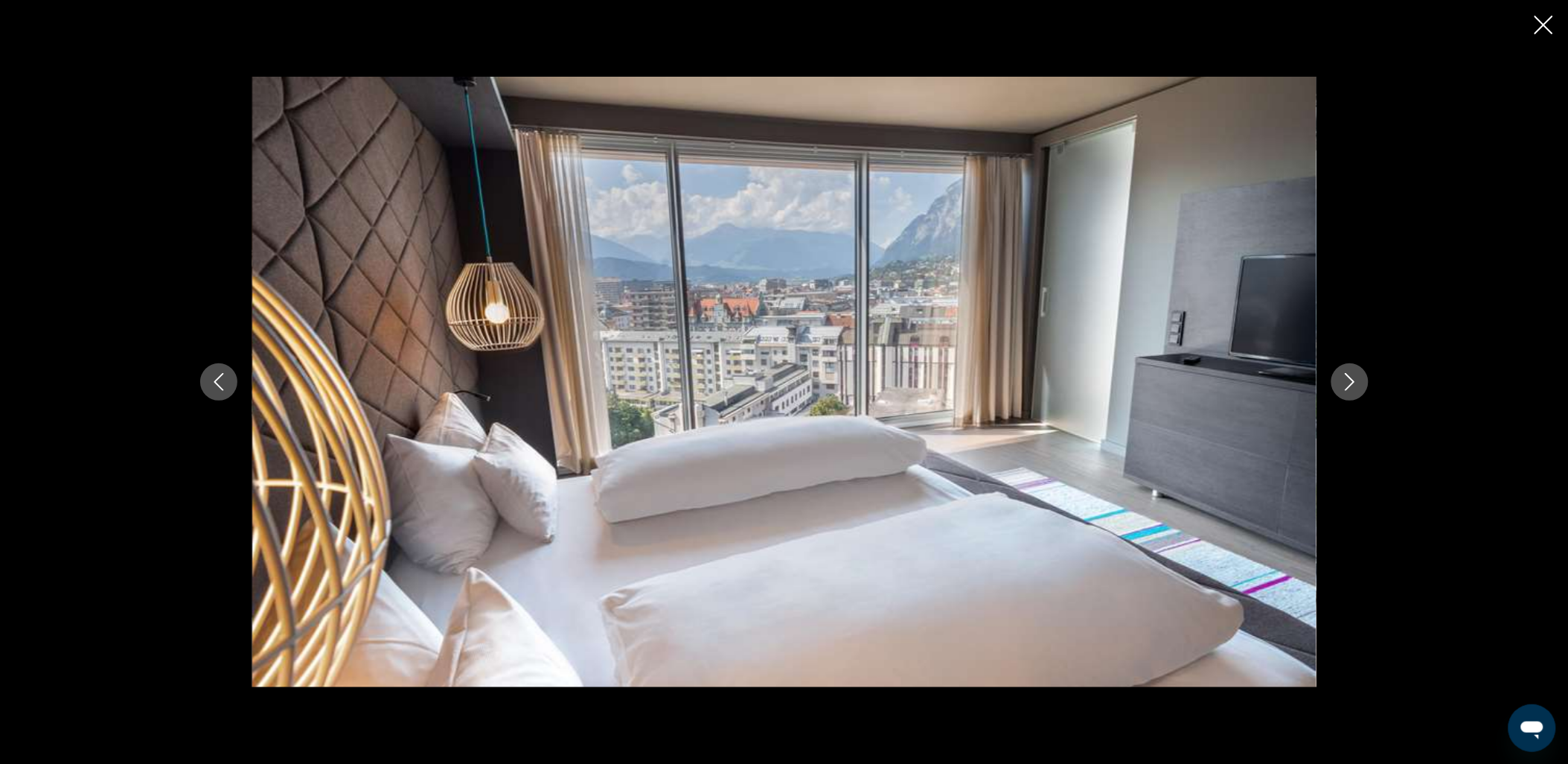
click at [1349, 373] on icon "Next image" at bounding box center [1351, 382] width 18 height 18
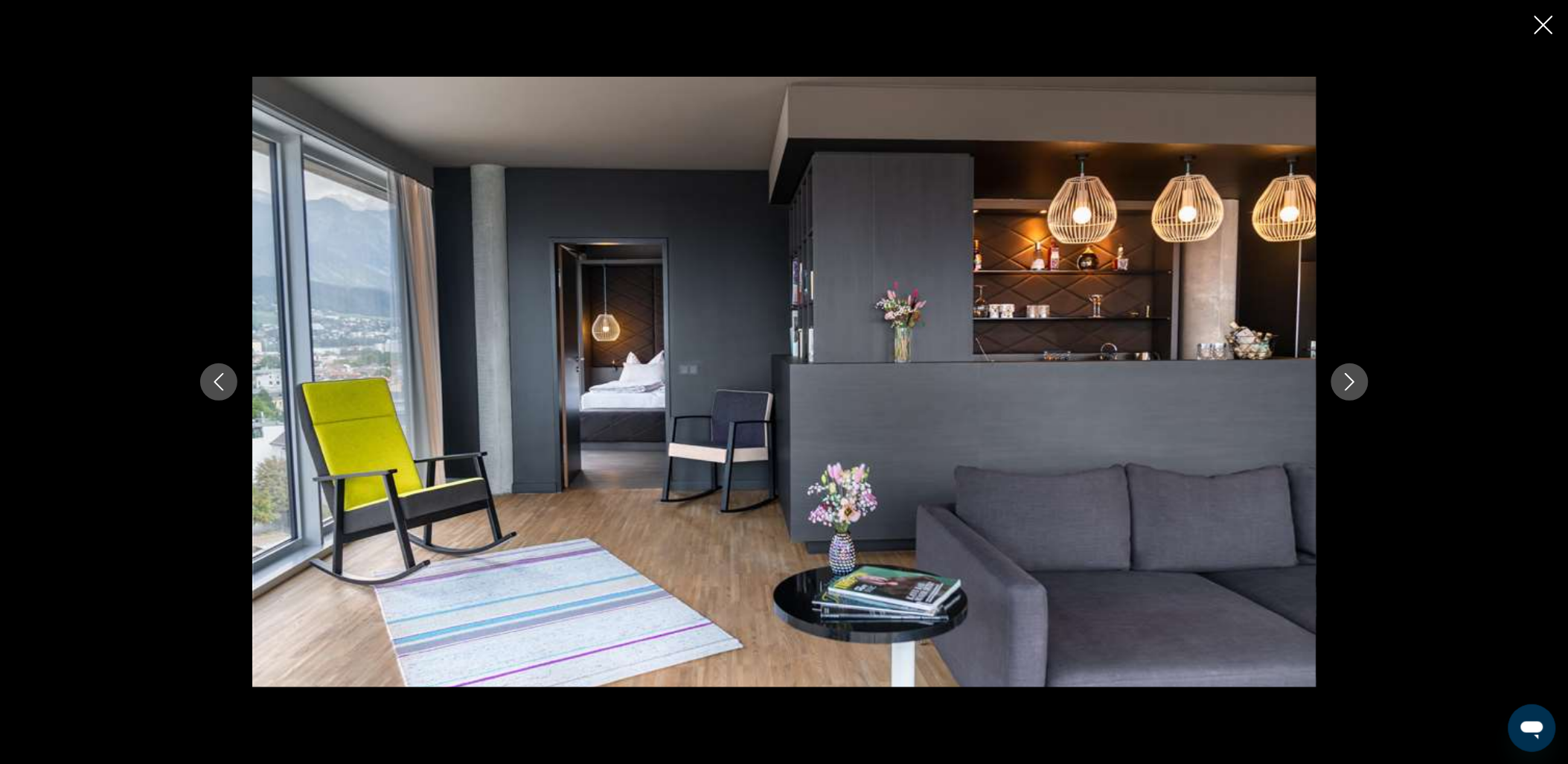
click at [1349, 373] on icon "Next image" at bounding box center [1351, 382] width 18 height 18
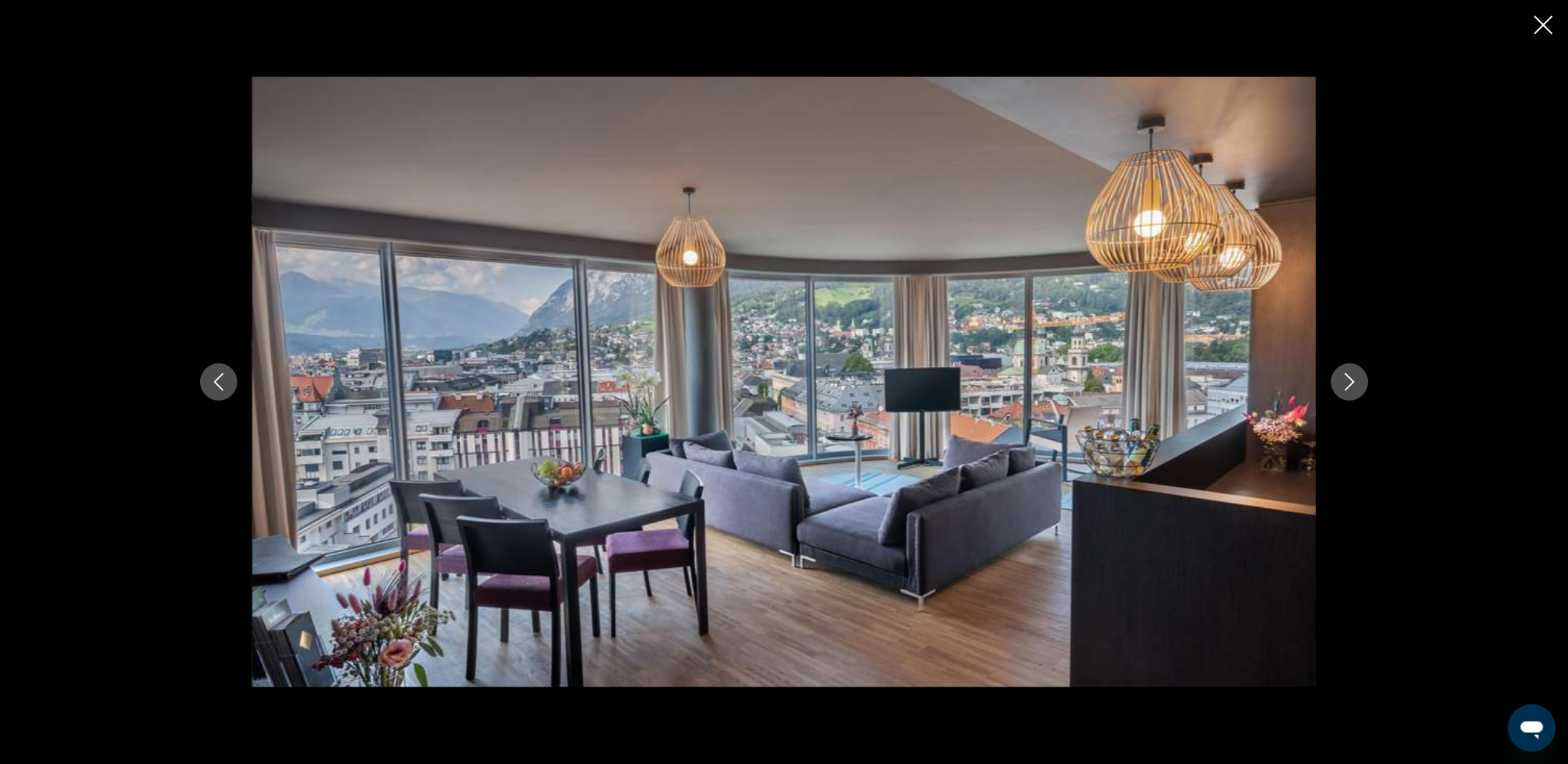
click at [1349, 373] on icon "Next image" at bounding box center [1351, 382] width 18 height 18
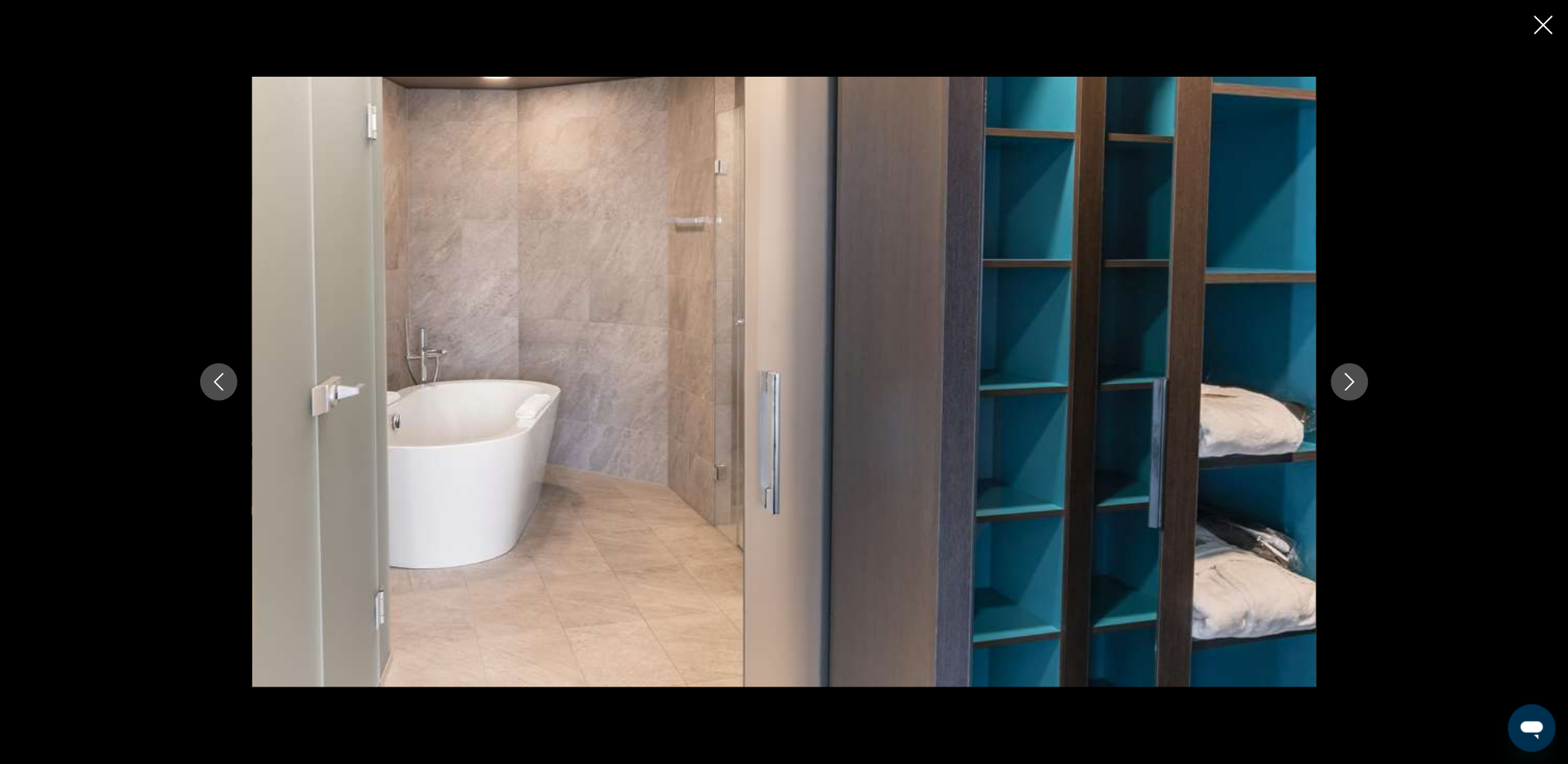
click at [1350, 367] on button "Next image" at bounding box center [1351, 382] width 38 height 38
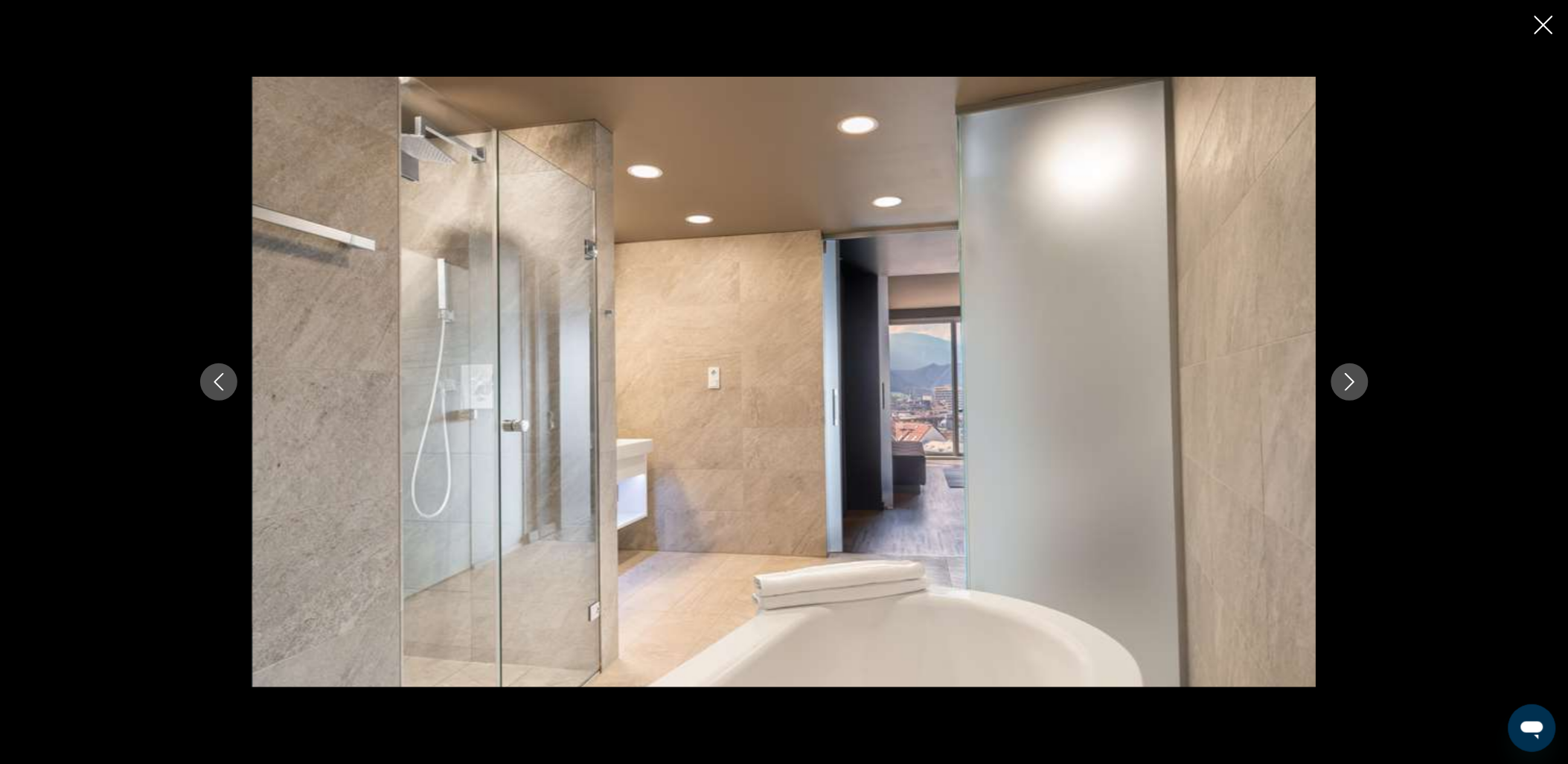
drag, startPoint x: 1547, startPoint y: 20, endPoint x: 1445, endPoint y: 39, distance: 103.8
click at [1546, 20] on icon "Close slideshow" at bounding box center [1544, 25] width 19 height 19
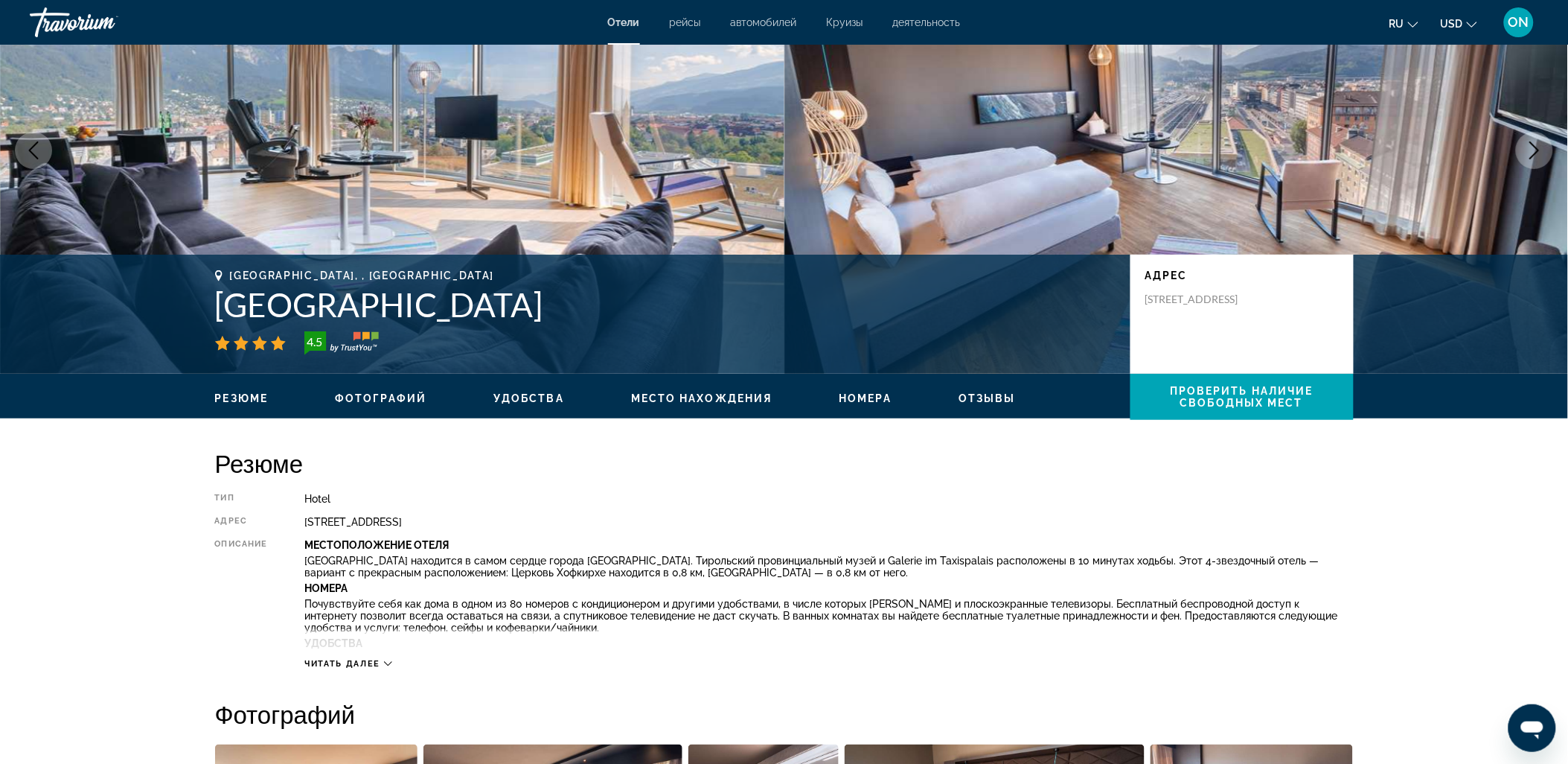
scroll to position [0, 0]
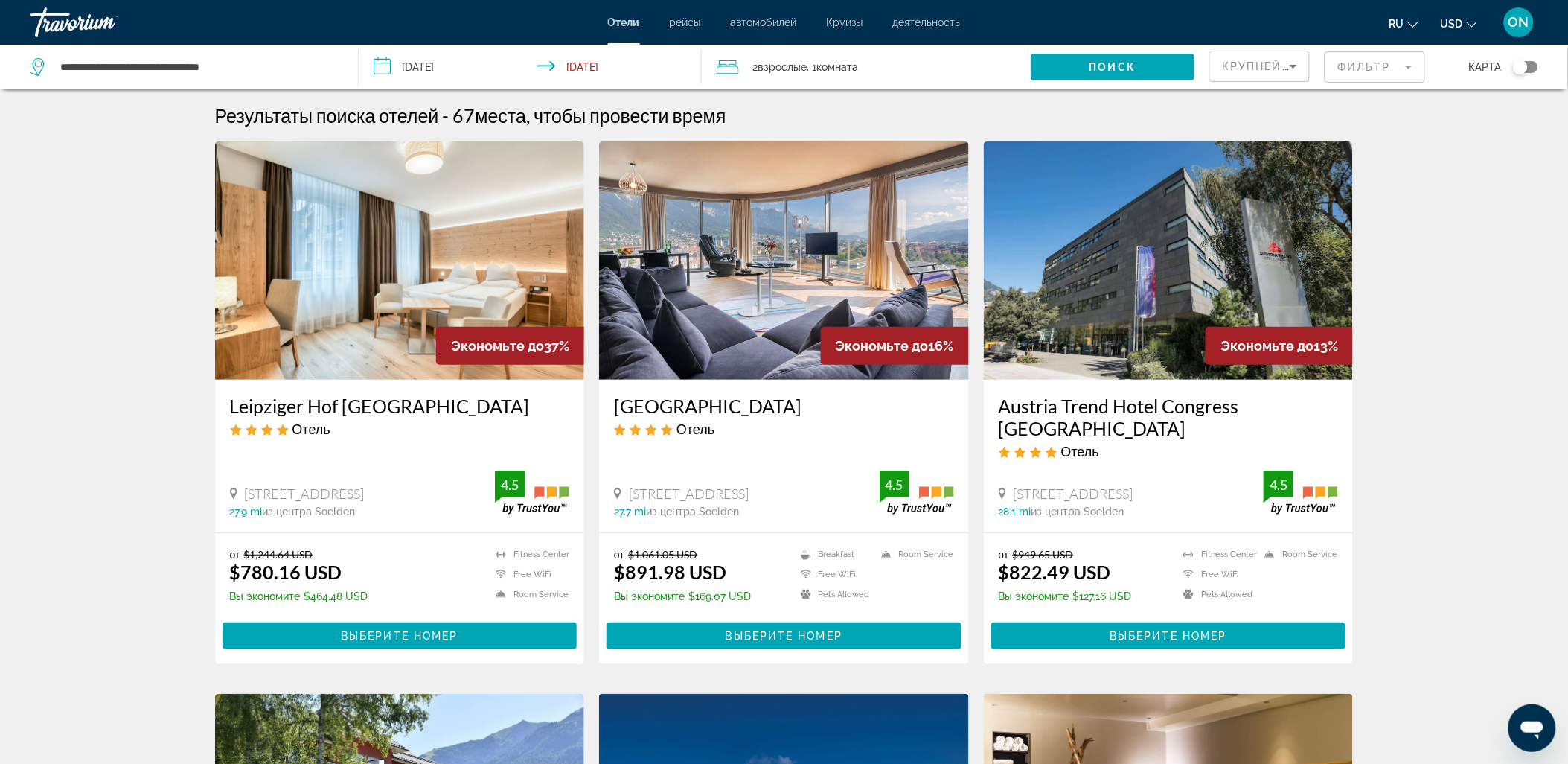
click at [464, 198] on img "Main content" at bounding box center [400, 261] width 370 height 238
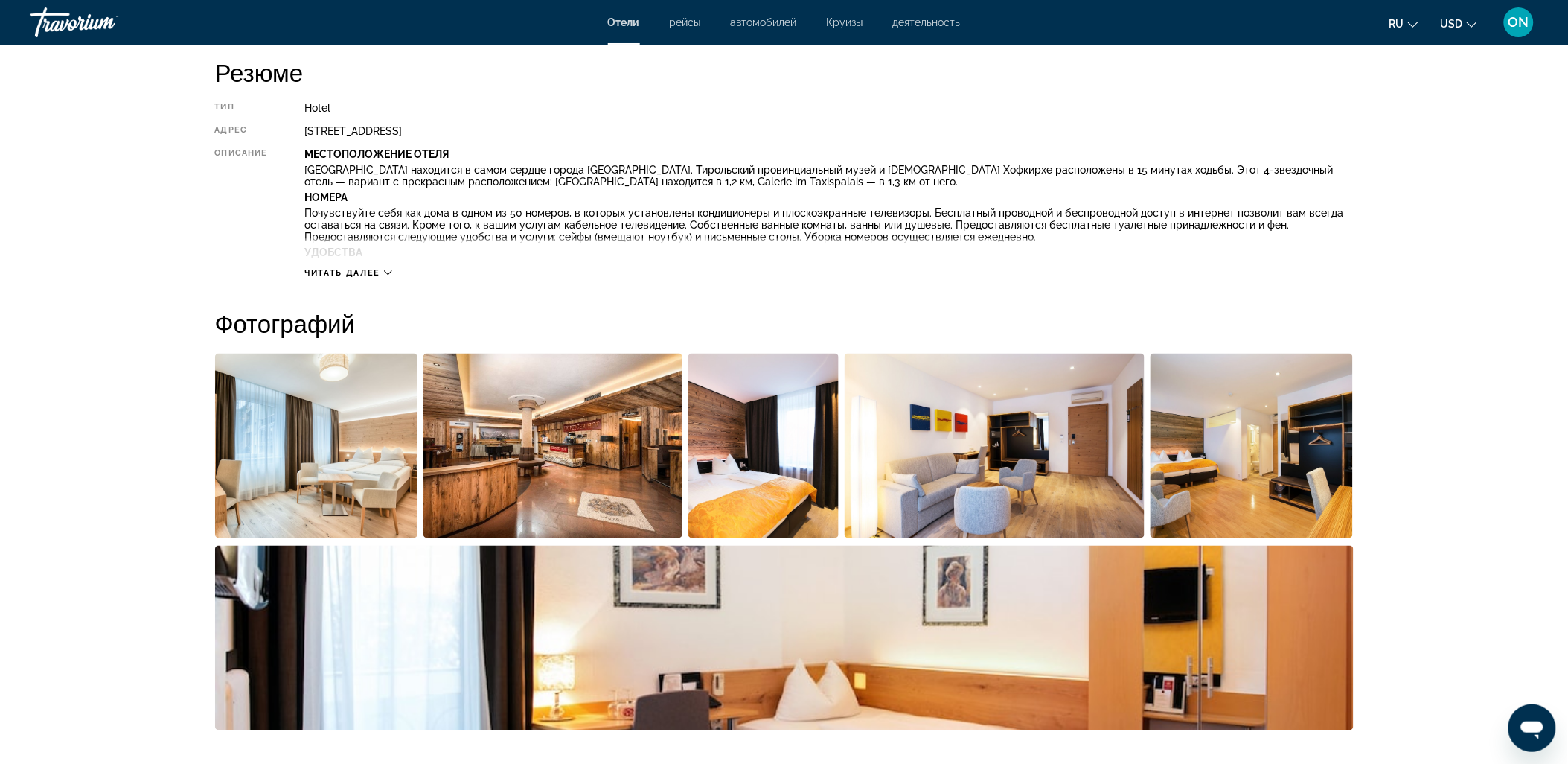
scroll to position [744, 0]
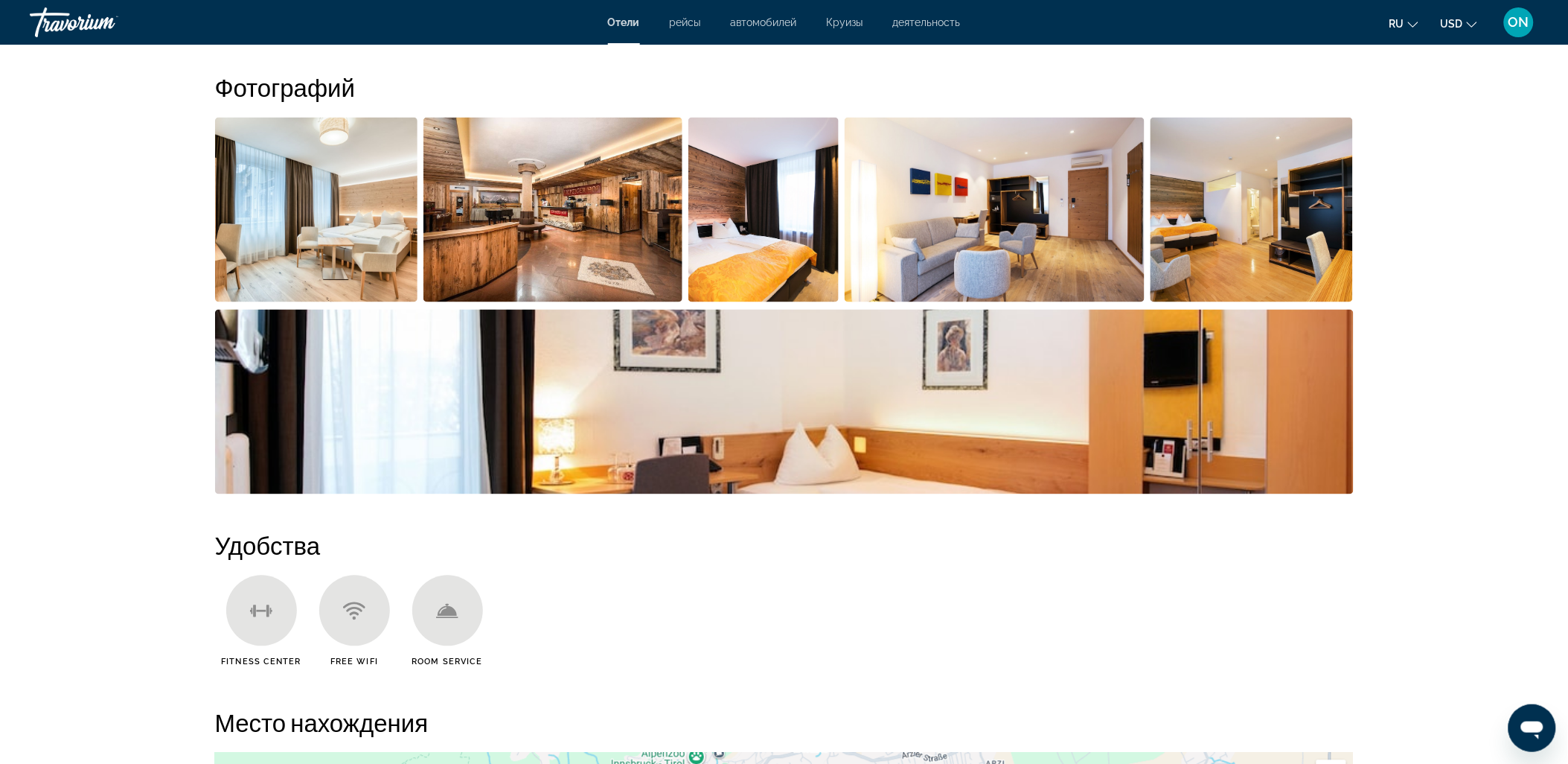
click at [1252, 213] on img "Open full-screen image slider" at bounding box center [1252, 210] width 203 height 185
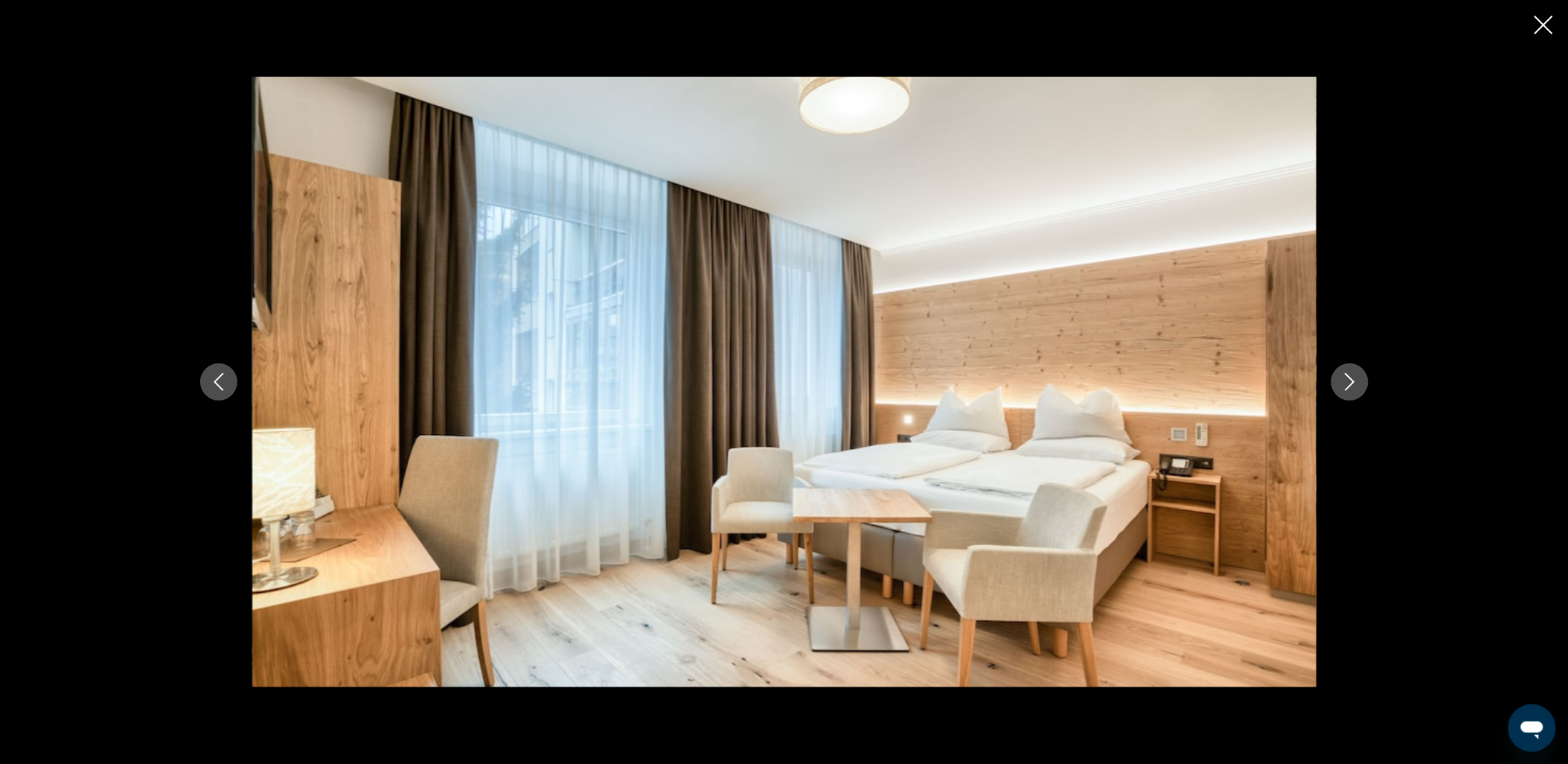
click at [1363, 380] on button "Next image" at bounding box center [1351, 382] width 38 height 38
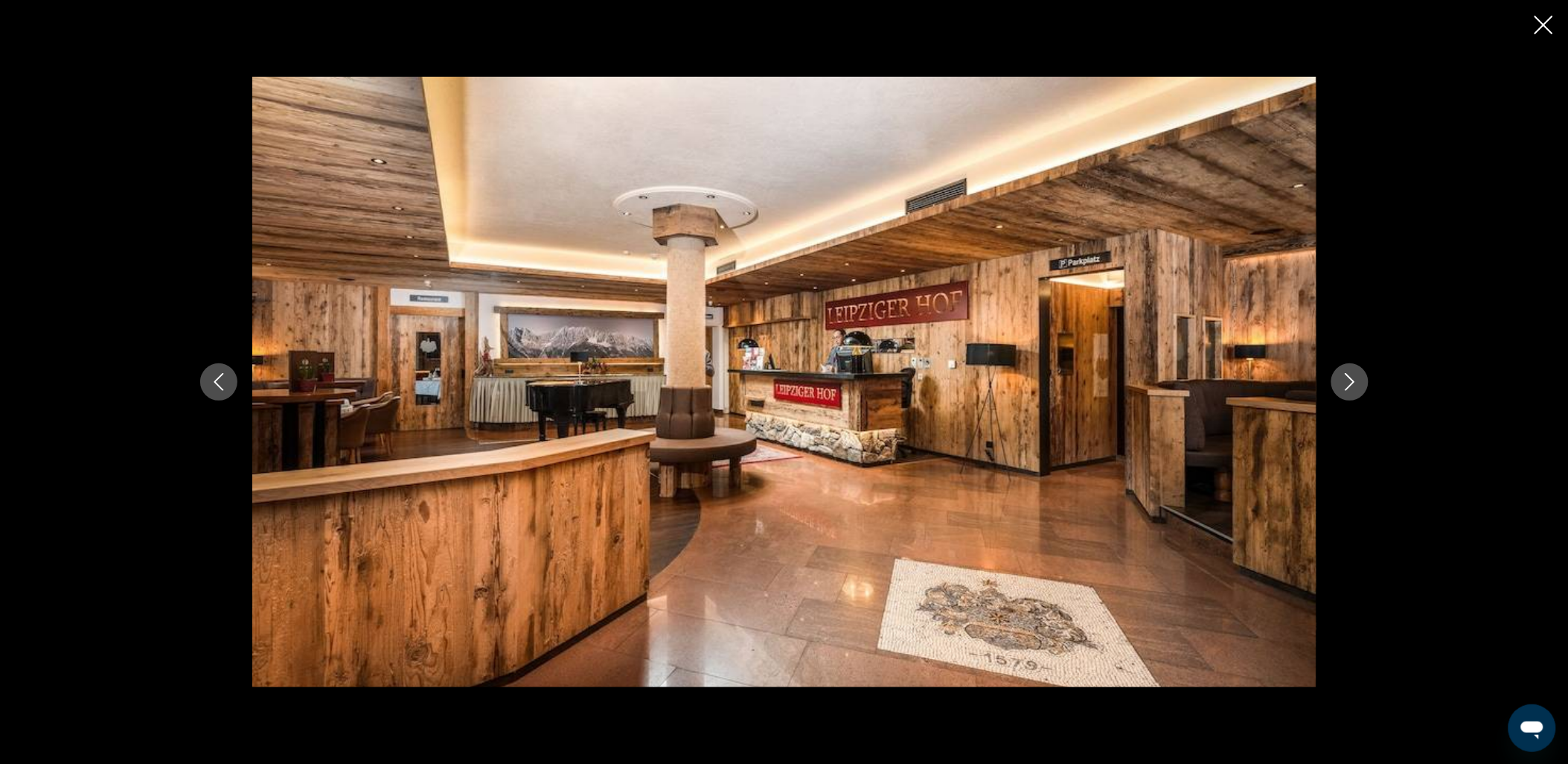
click at [1356, 377] on icon "Next image" at bounding box center [1351, 382] width 18 height 18
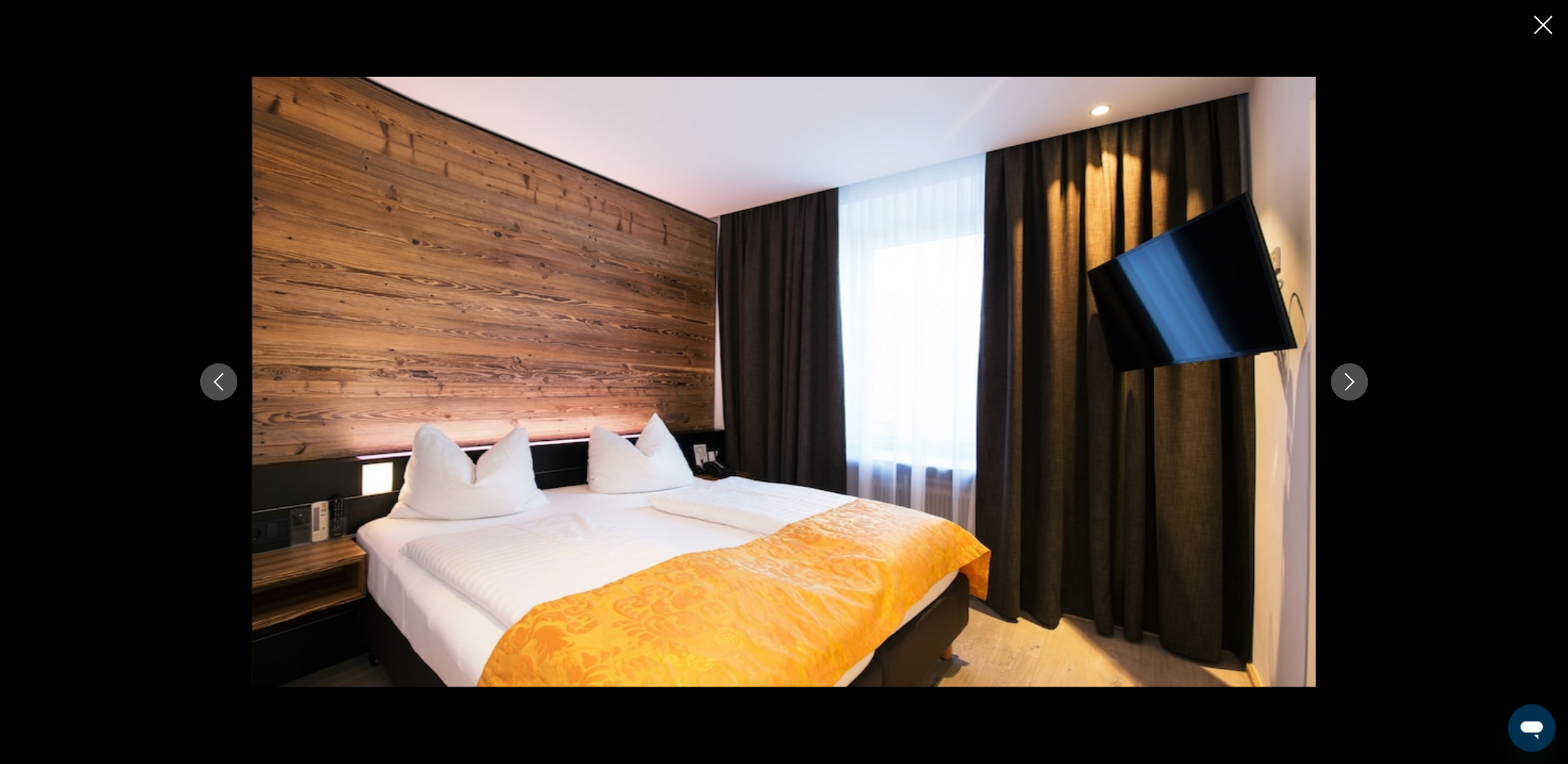
click at [1356, 377] on icon "Next image" at bounding box center [1351, 382] width 18 height 18
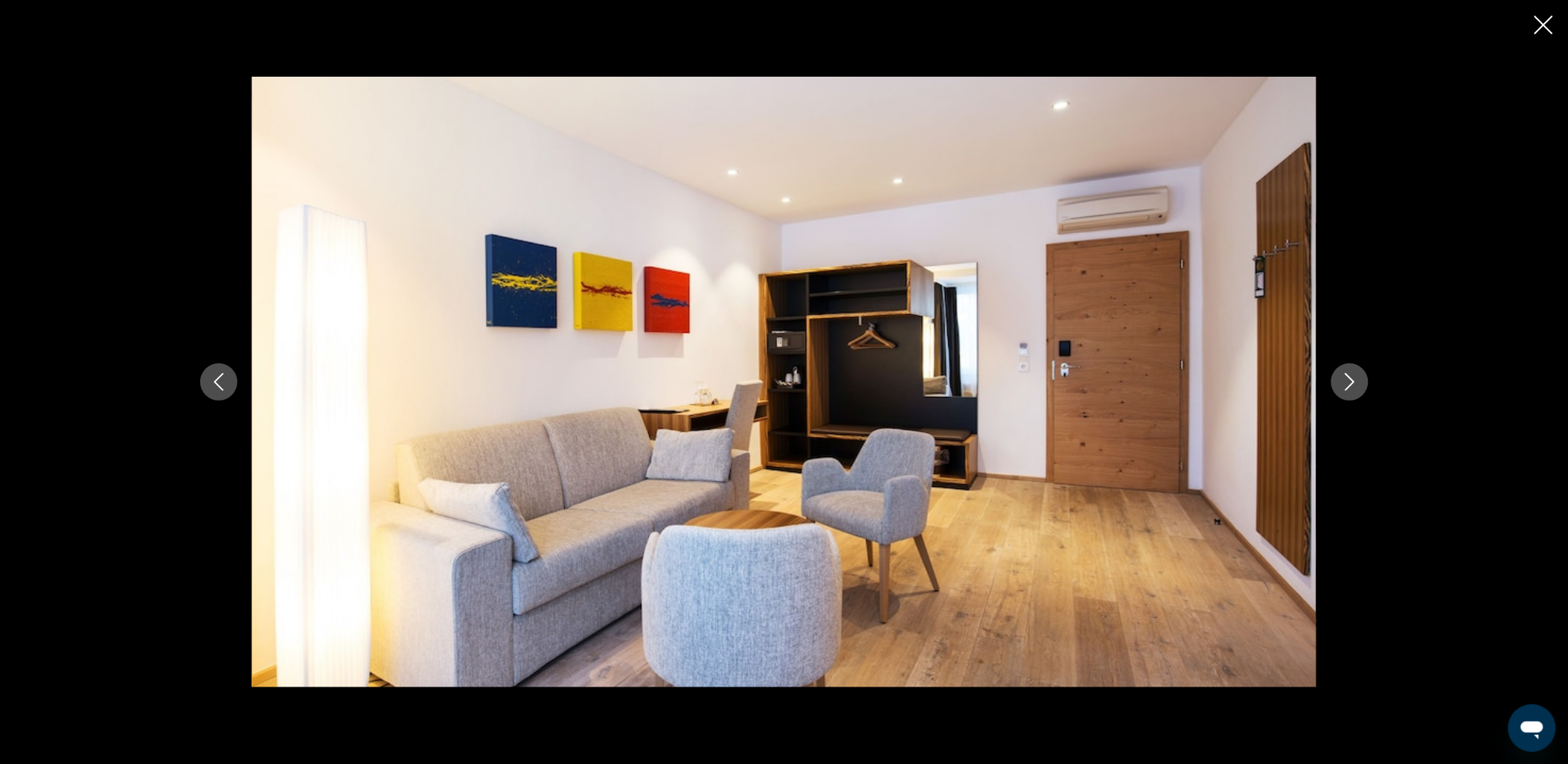
click at [1356, 377] on icon "Next image" at bounding box center [1351, 382] width 18 height 18
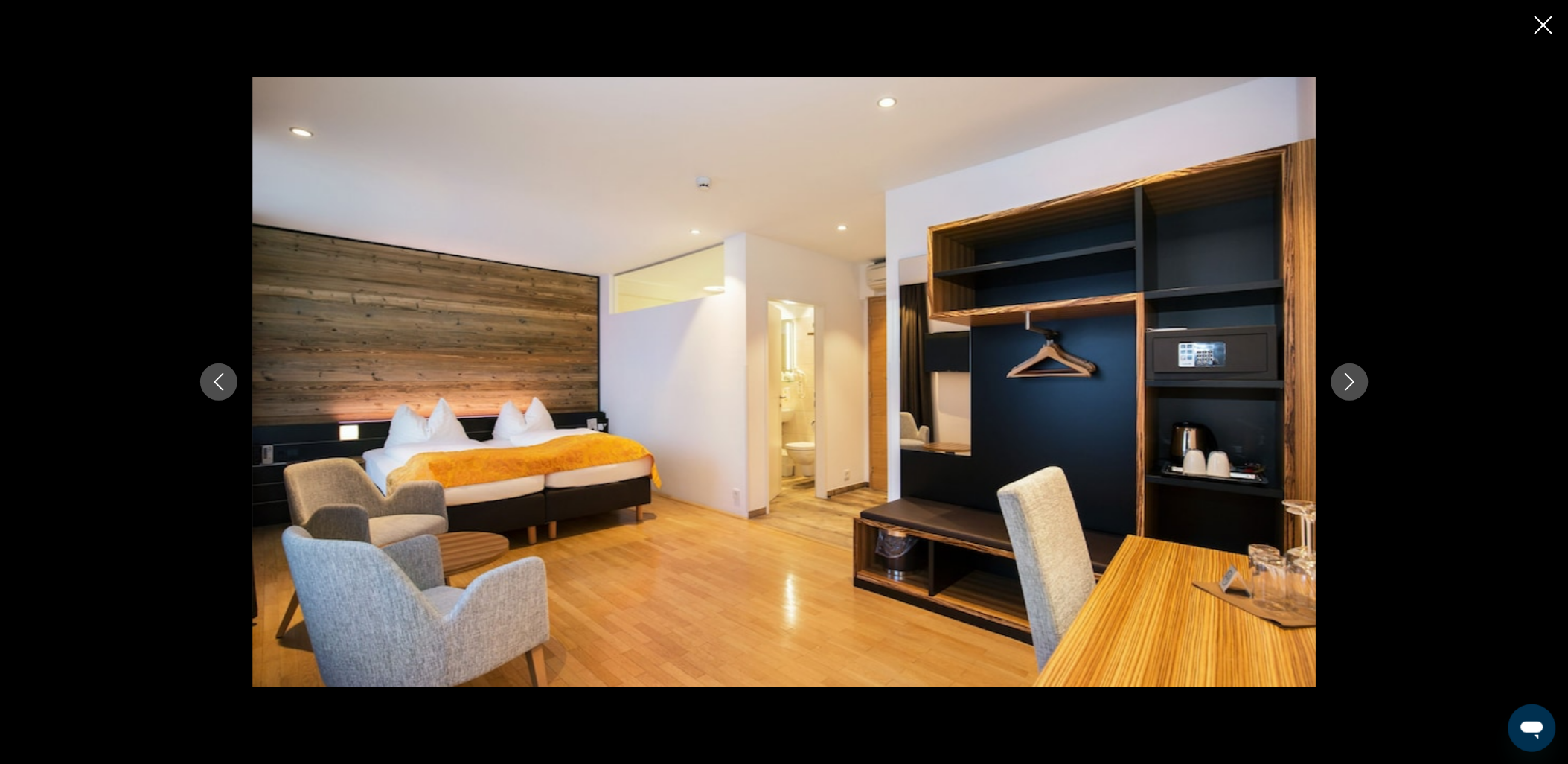
click at [1357, 383] on icon "Next image" at bounding box center [1351, 382] width 18 height 18
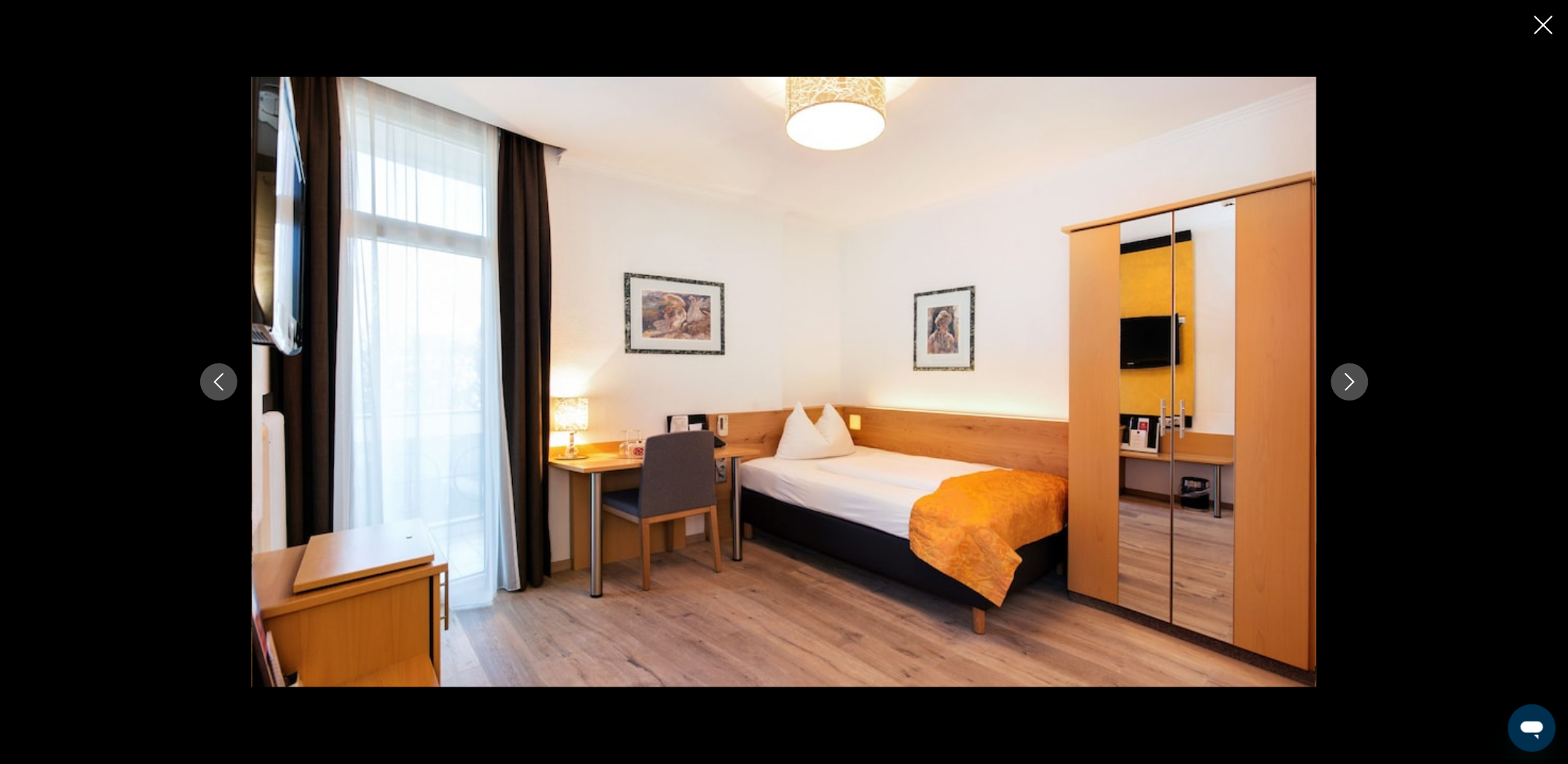
click at [1357, 383] on icon "Next image" at bounding box center [1351, 382] width 18 height 18
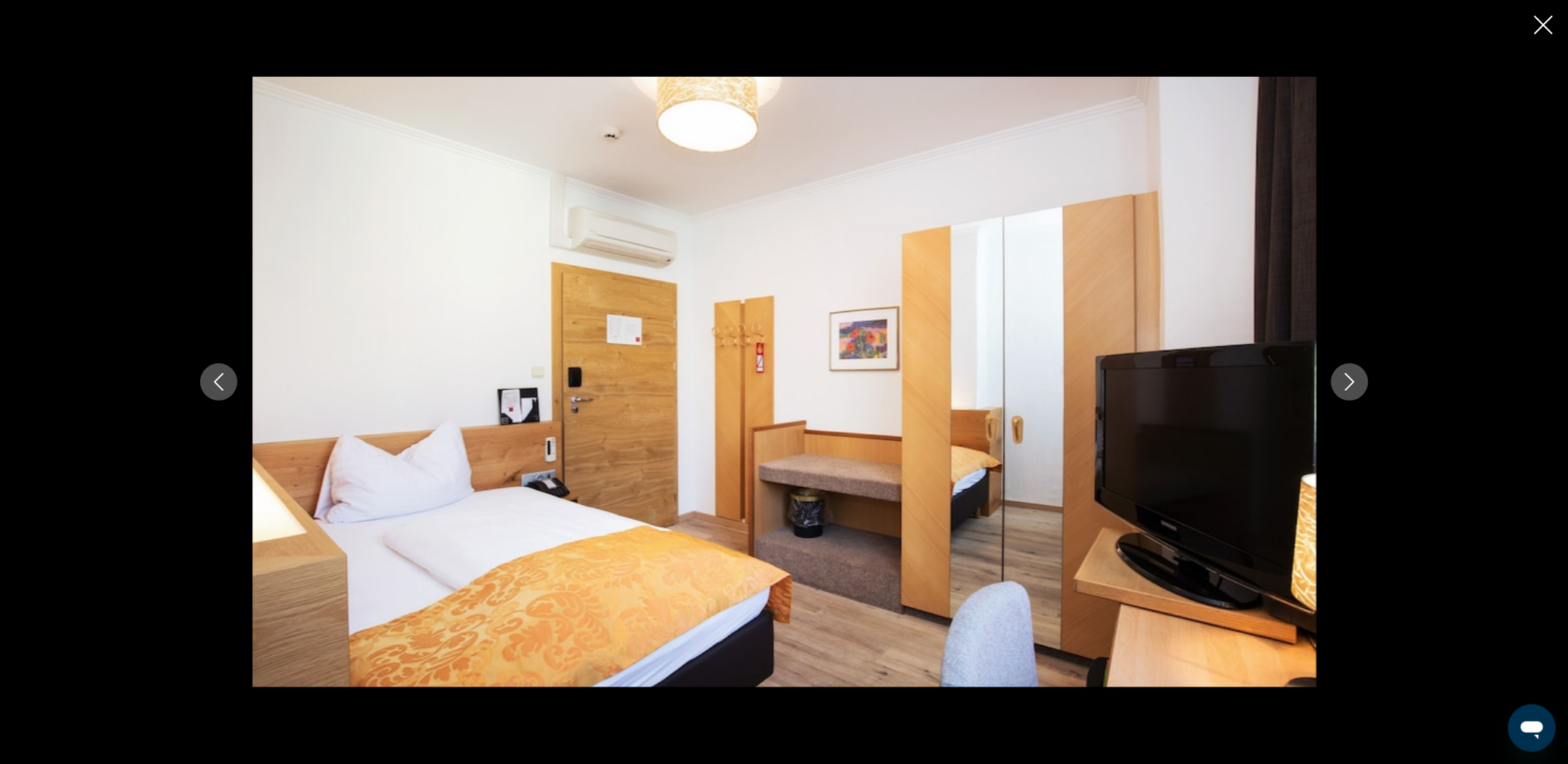
click at [1363, 377] on button "Next image" at bounding box center [1351, 382] width 38 height 38
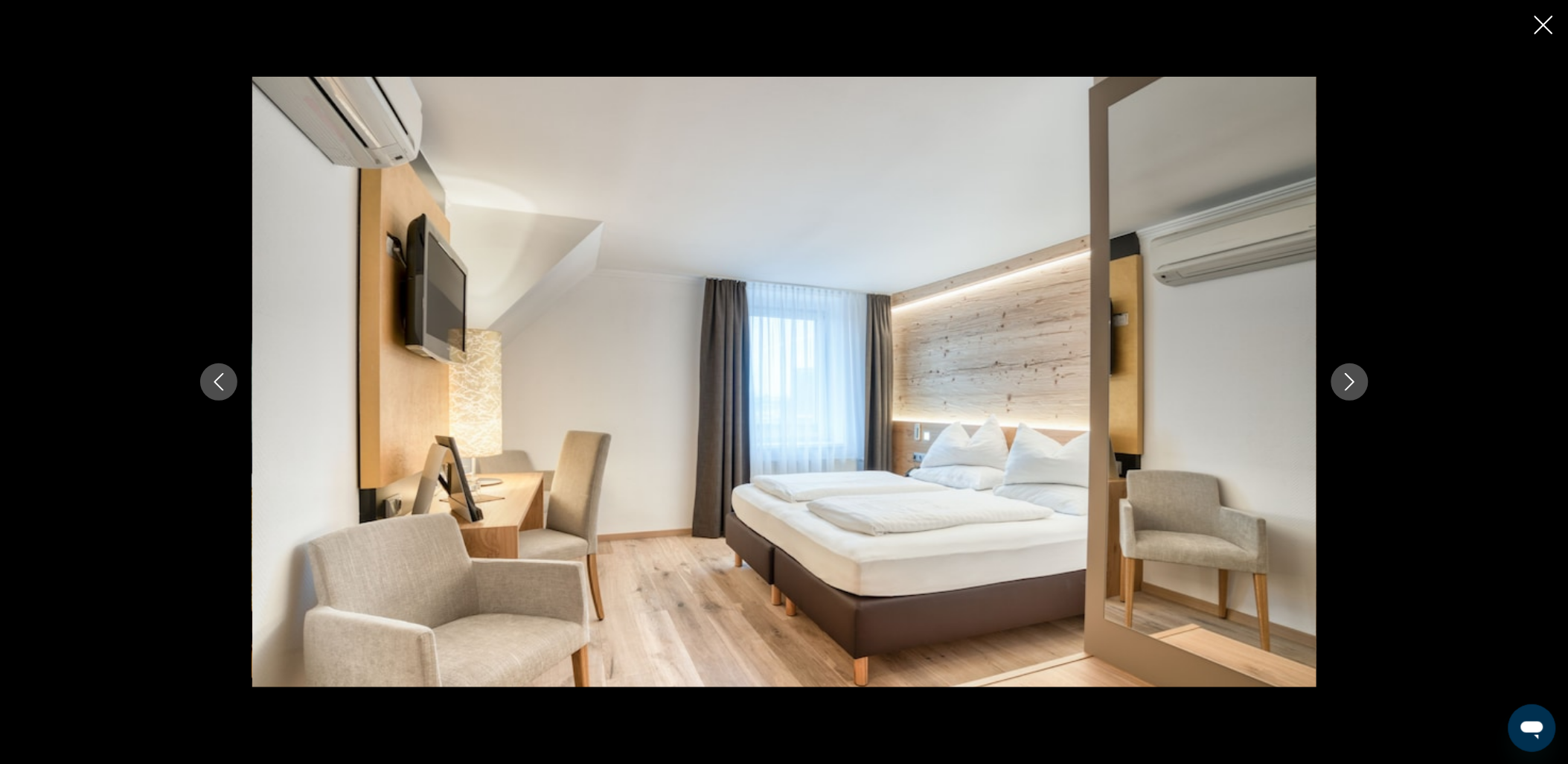
click at [1363, 377] on button "Next image" at bounding box center [1351, 382] width 38 height 38
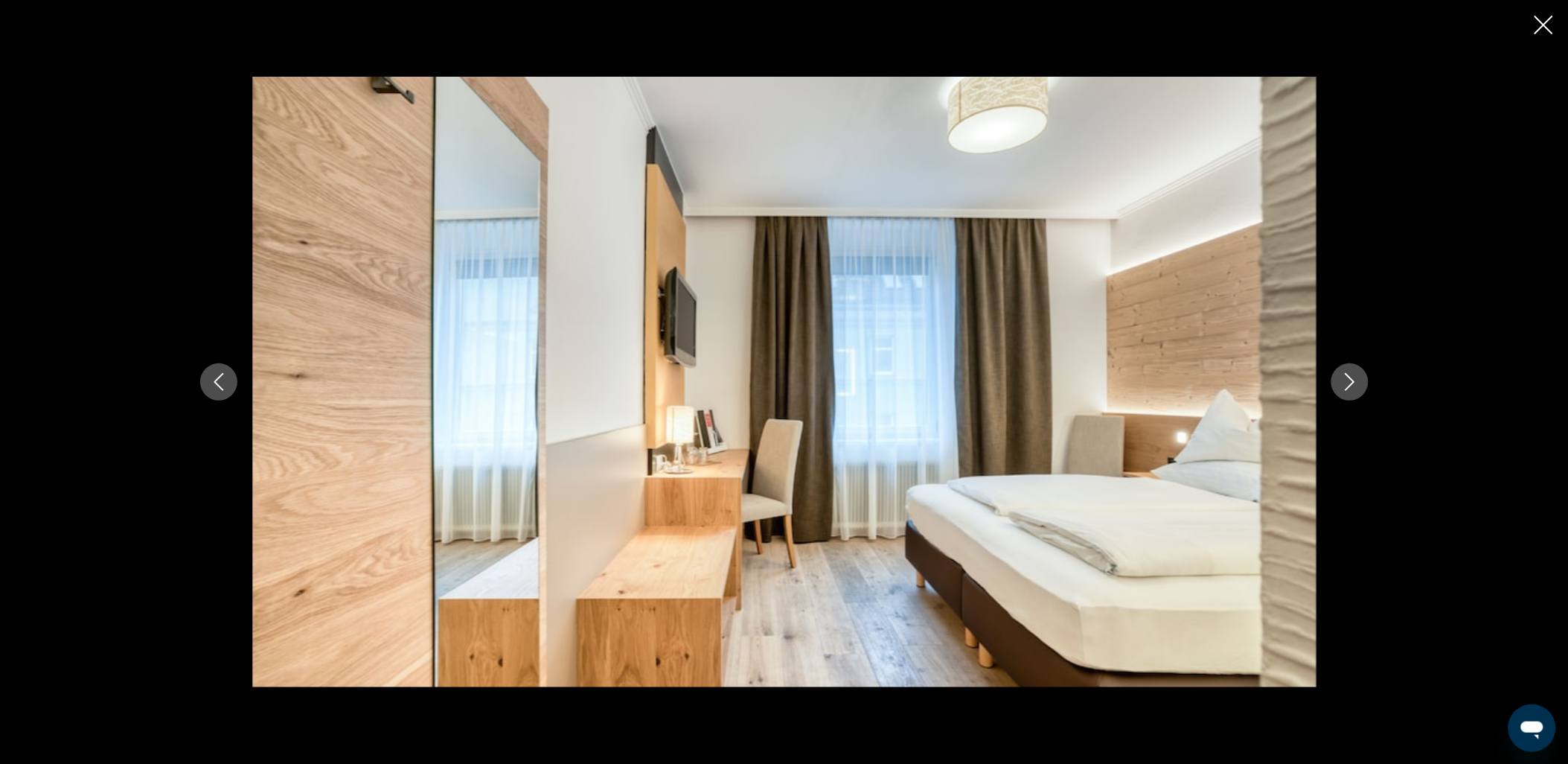
click at [1355, 368] on button "Next image" at bounding box center [1351, 382] width 38 height 38
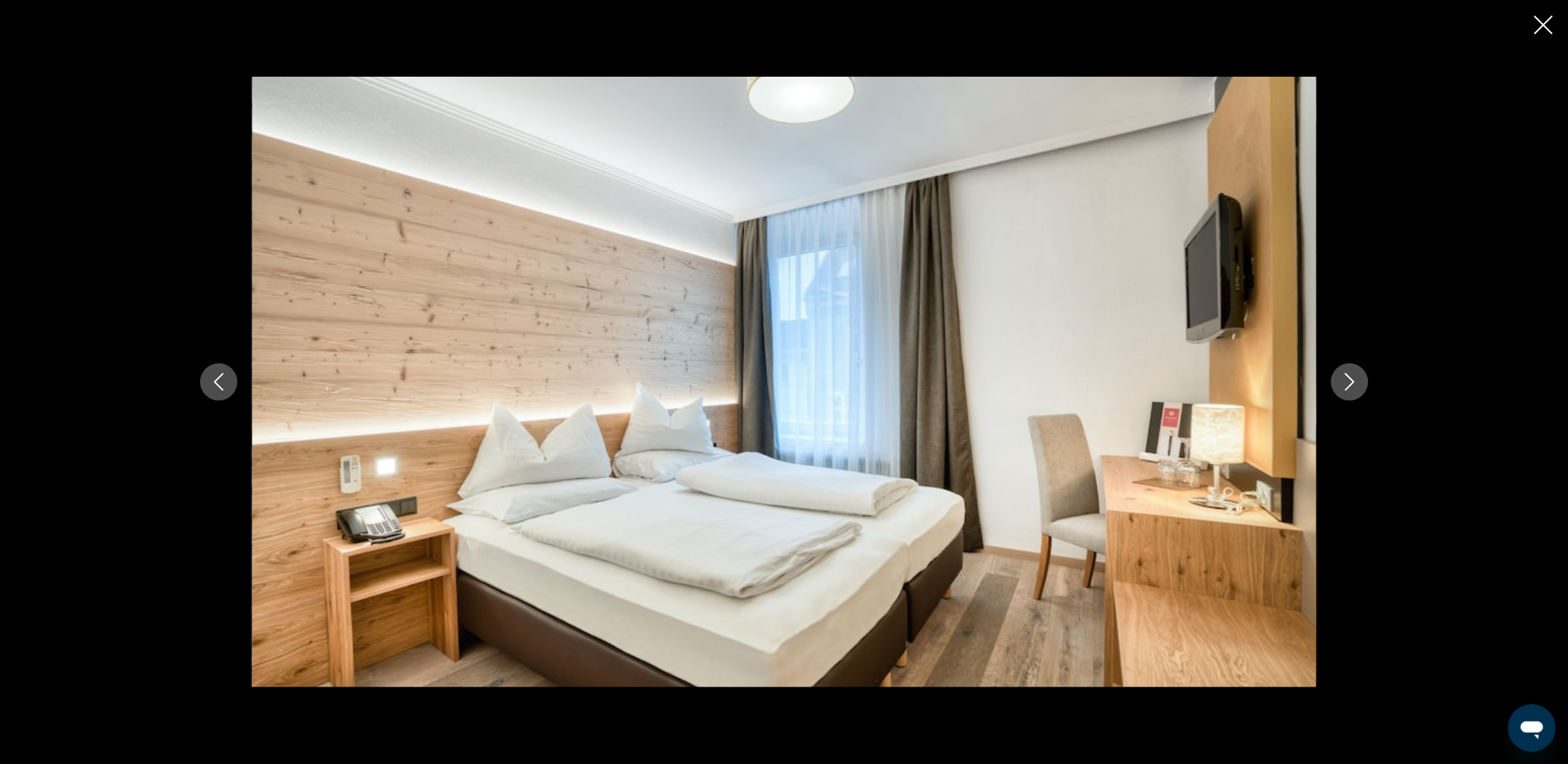
click at [1355, 368] on button "Next image" at bounding box center [1351, 382] width 38 height 38
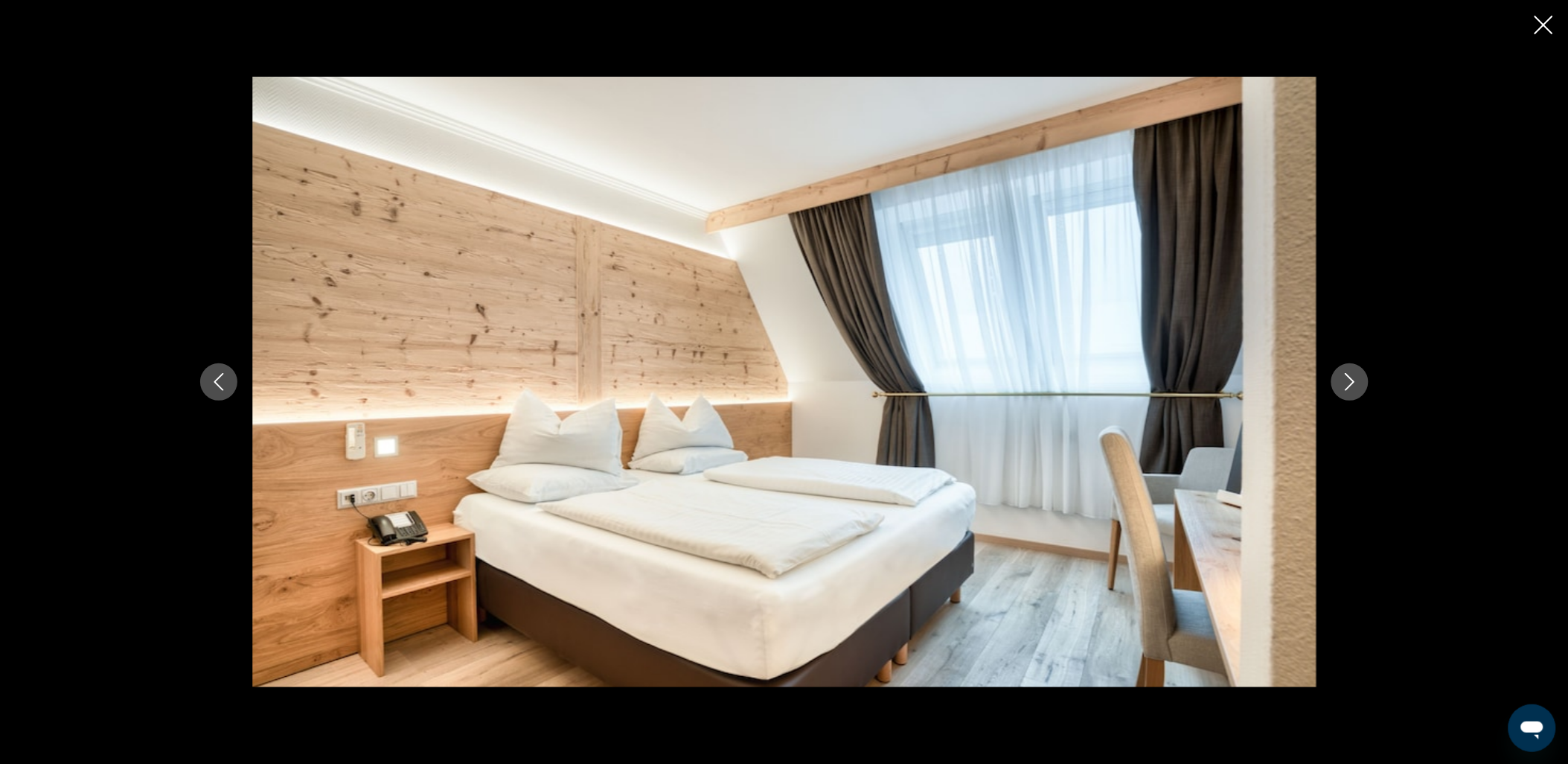
click at [1548, 20] on icon "Close slideshow" at bounding box center [1544, 25] width 19 height 19
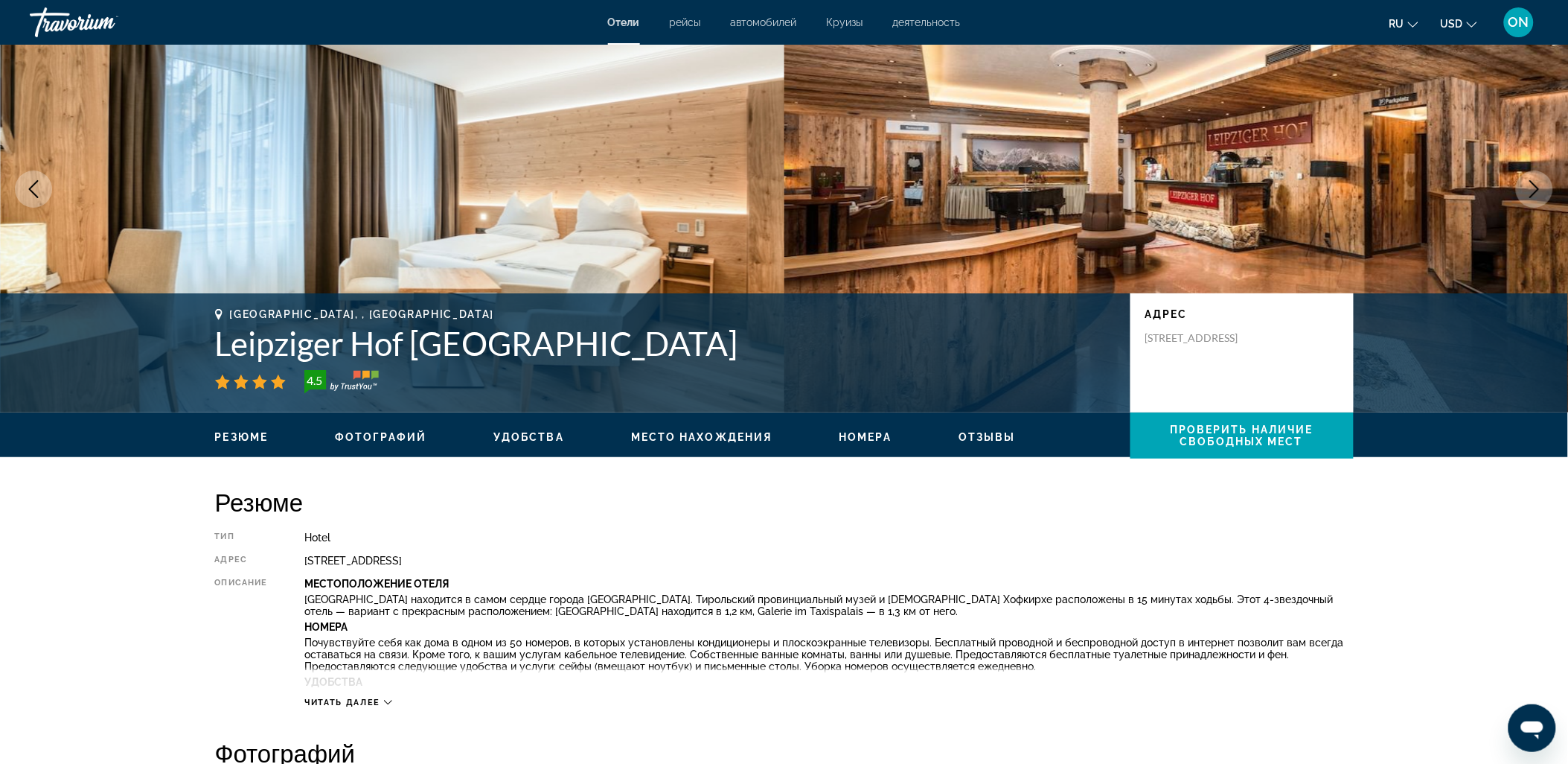
scroll to position [0, 0]
